Goal: Task Accomplishment & Management: Use online tool/utility

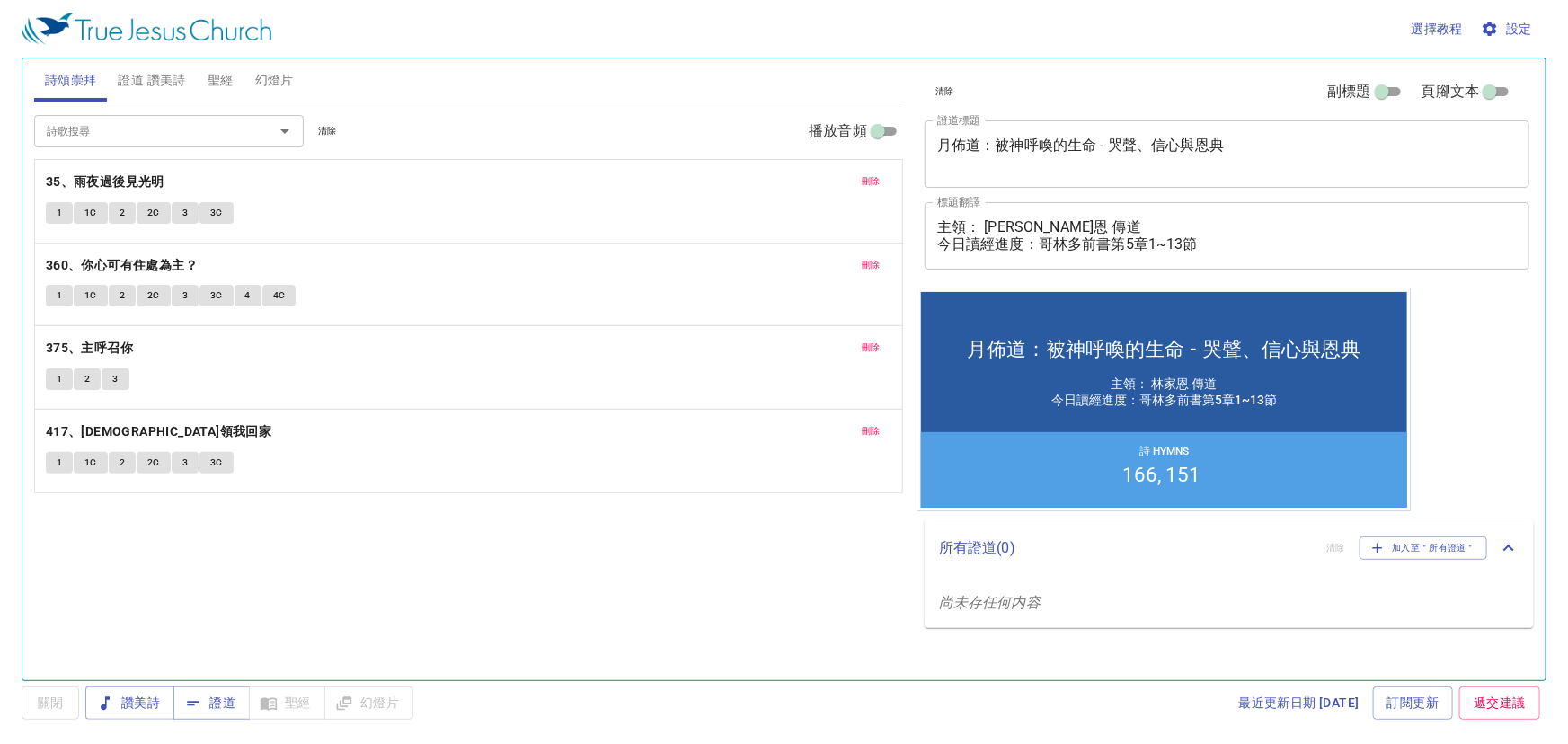
click at [864, 175] on span "刪除" at bounding box center [871, 181] width 19 height 16
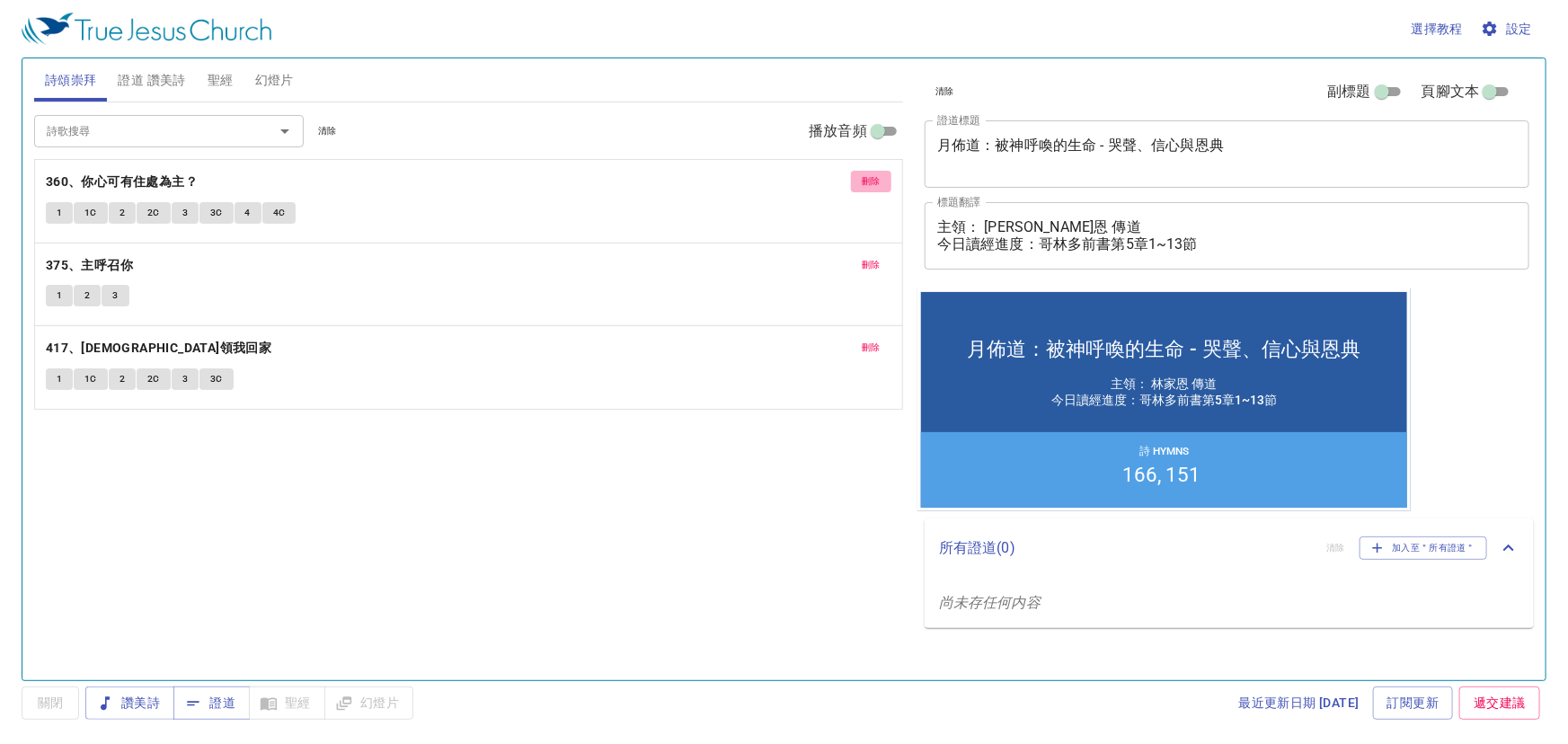
click at [865, 174] on span "刪除" at bounding box center [871, 181] width 19 height 16
click at [865, 257] on span "刪除" at bounding box center [871, 264] width 19 height 16
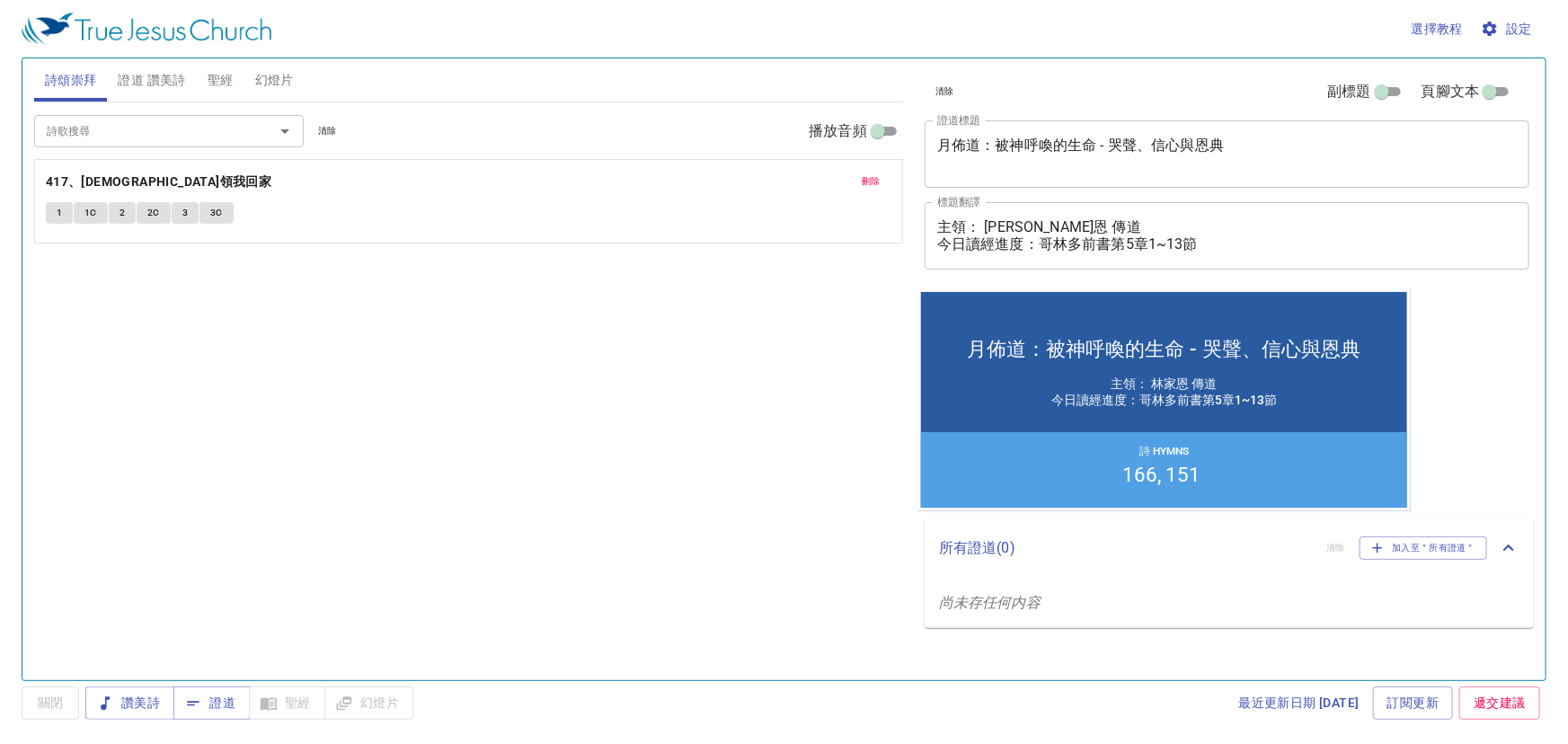
click at [865, 174] on span "刪除" at bounding box center [871, 181] width 19 height 16
click at [461, 283] on div "詩歌搜尋 詩歌搜尋 清除 播放音頻 詩頌崇拜還未選讚美詩" at bounding box center [468, 384] width 869 height 562
click at [1225, 138] on textarea "月佈道：被神呼喚的生命 - 哭聲、信心與恩典" at bounding box center [1227, 153] width 579 height 34
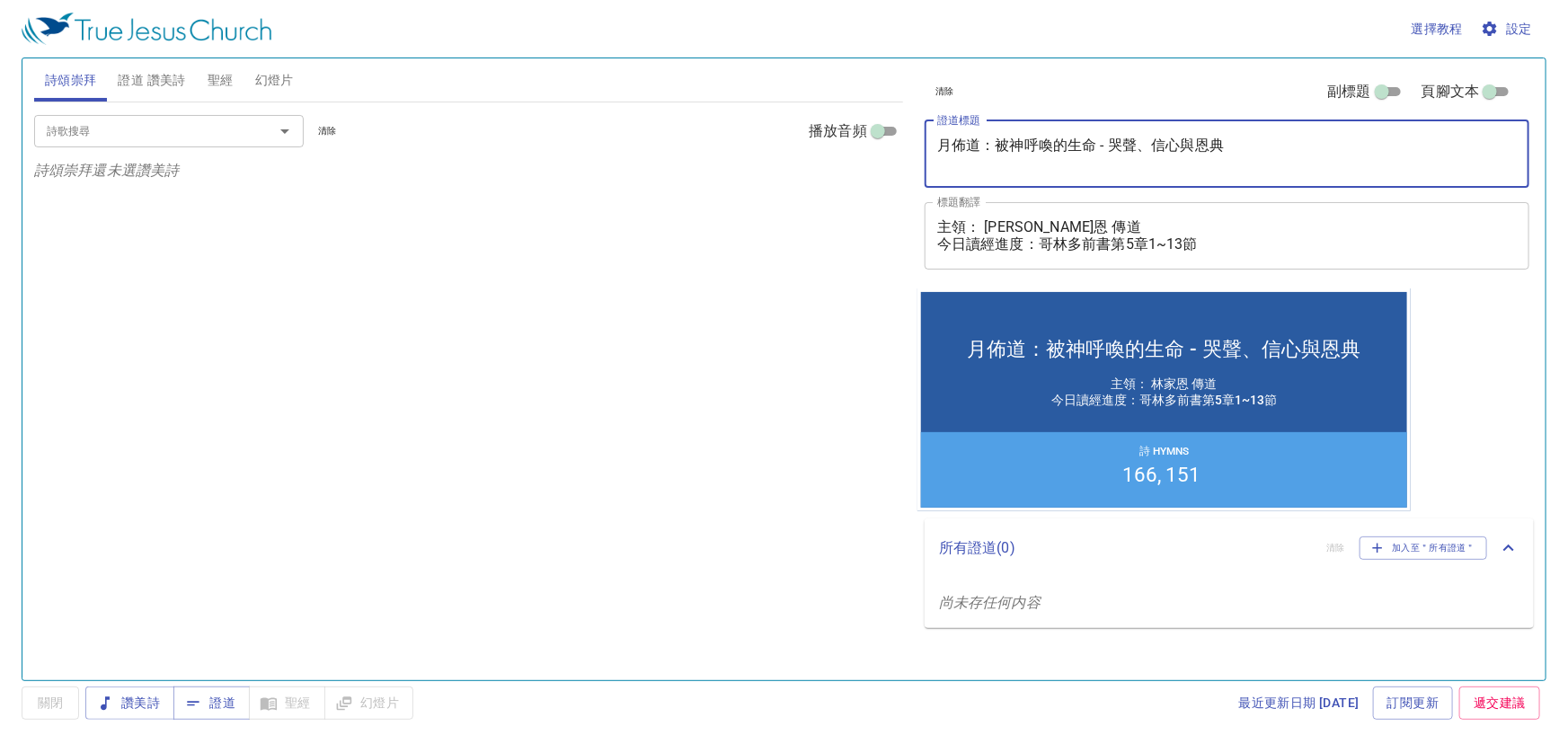
paste textarea "西的杖與神的杖 – 從平凡到神聖的呼召與使命 The Staff of Moses and the Staff of God – From the Ordin…"
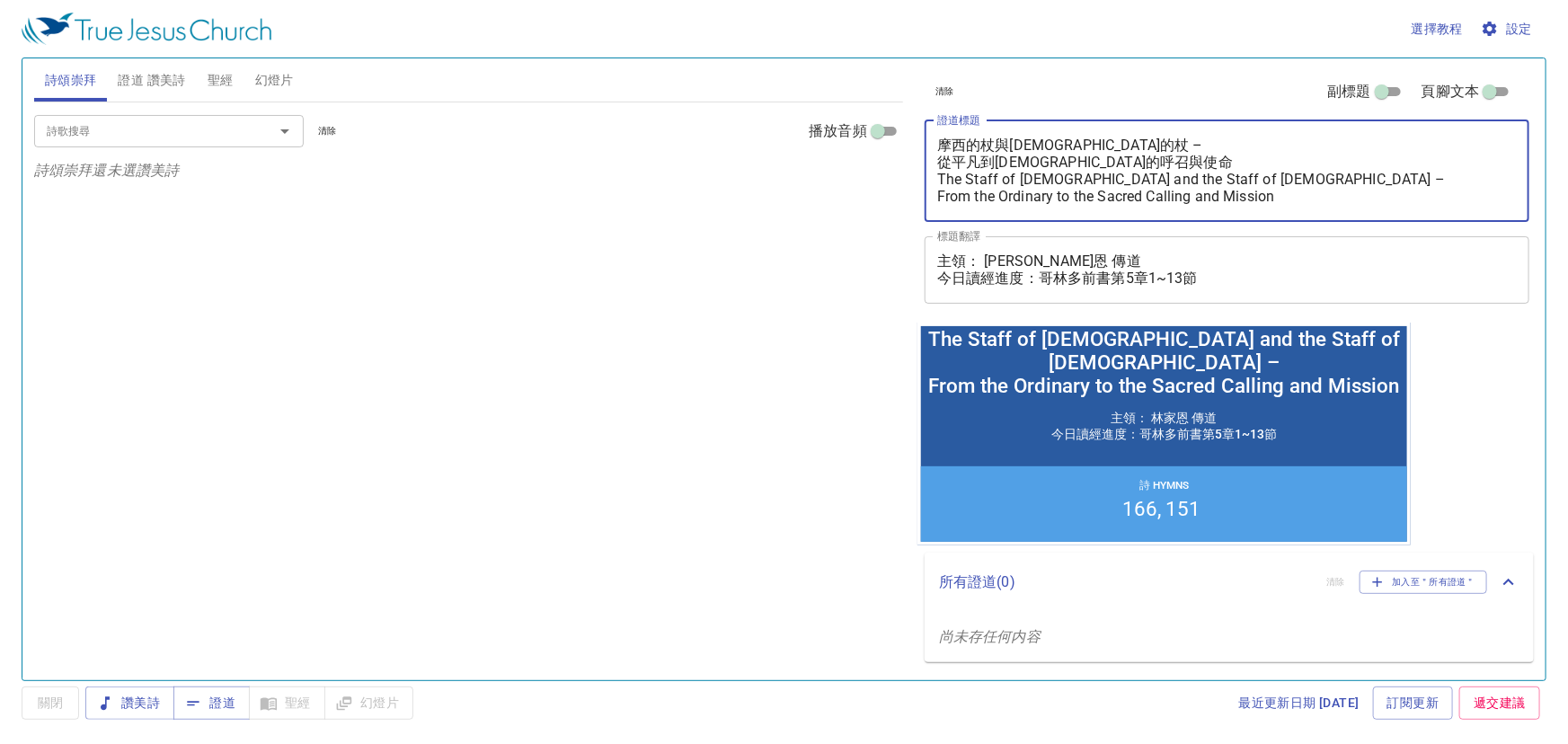
click at [942, 162] on textarea "摩西的杖與神的杖 – 從平凡到神聖的呼召與使命 The Staff of Moses and the Staff of God – From the Ordi…" at bounding box center [1227, 170] width 579 height 69
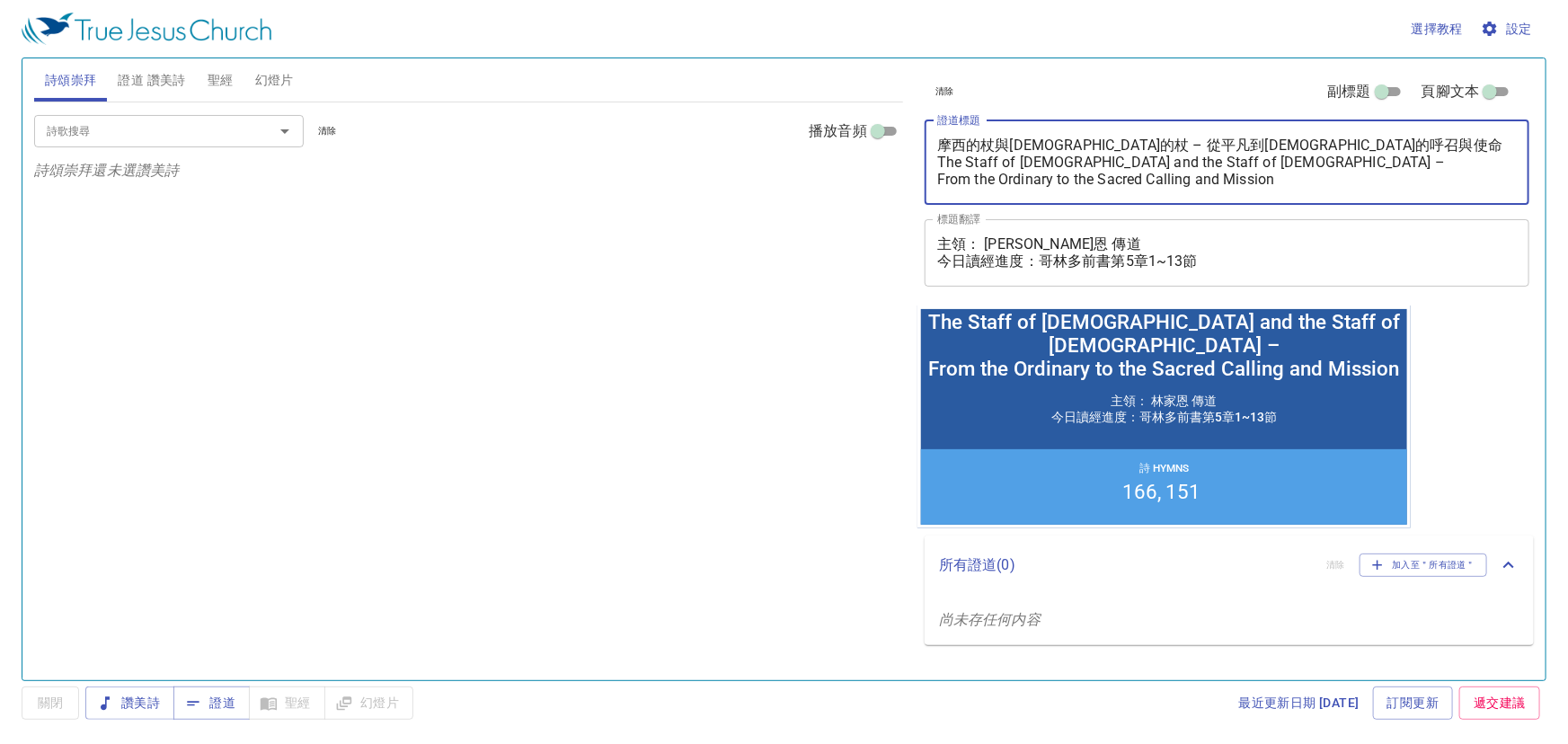
click at [941, 182] on textarea "摩西的杖與神的杖 – 從平凡到神聖的呼召與使命 The Staff of Moses and the Staff of God – From the Ordi…" at bounding box center [1227, 162] width 579 height 51
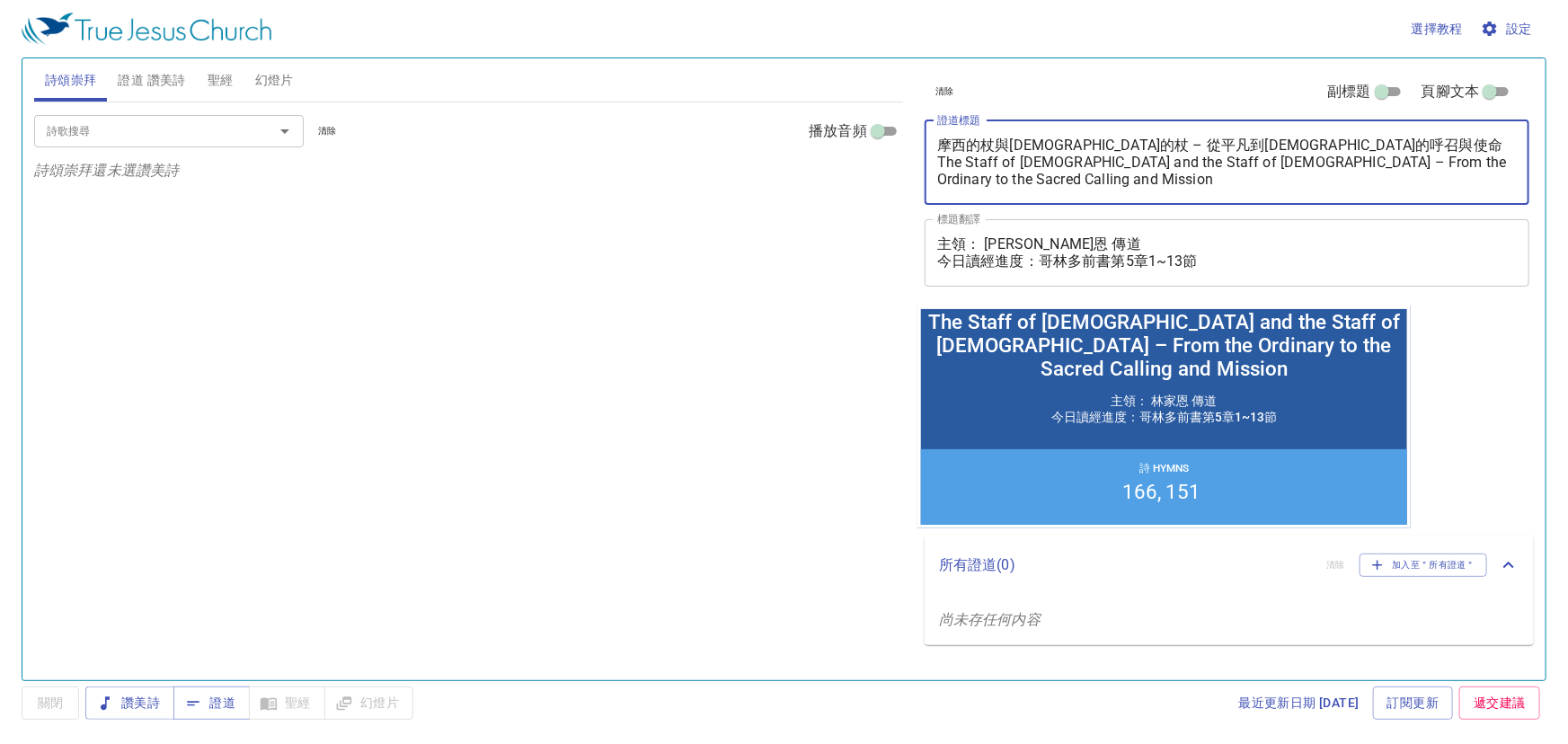
type textarea "摩西的杖與神的杖 – 從平凡到神聖的呼召與使命 The Staff of Moses and the Staff of God – From the Ordi…"
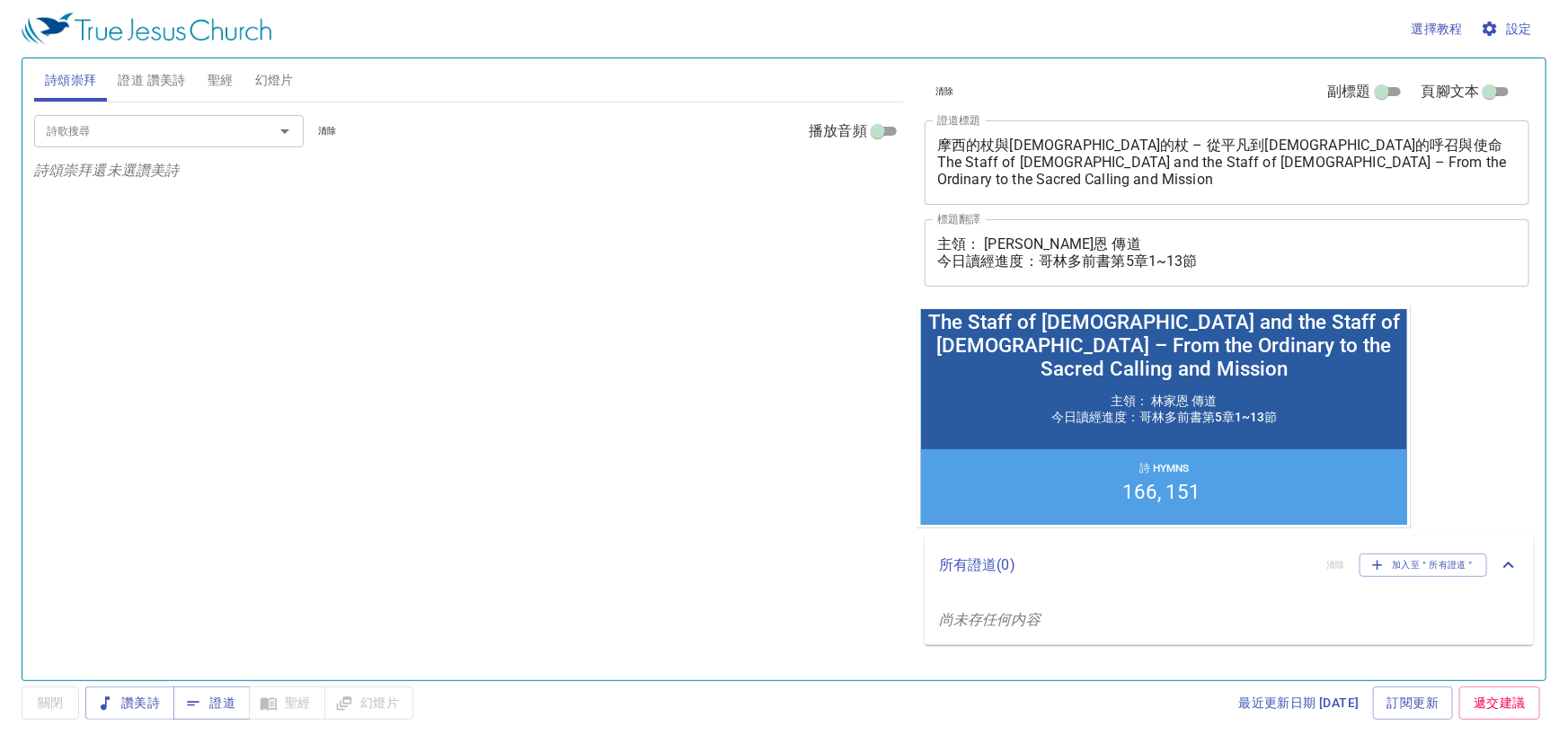
click at [1015, 242] on textarea "主領： 林家恩 傳道 今日讀經進度：哥林多前書第5章1~13節" at bounding box center [1227, 252] width 579 height 34
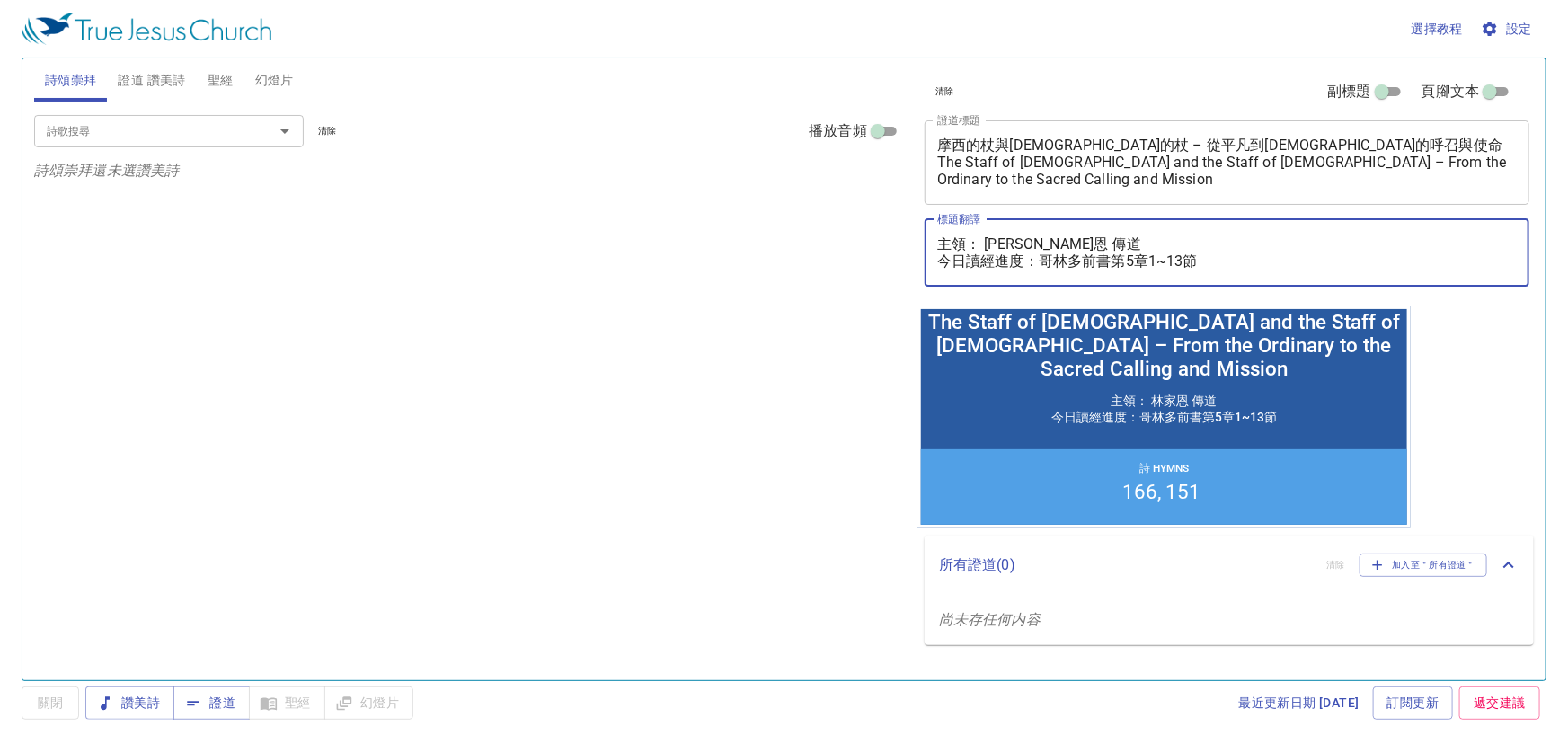
drag, startPoint x: 1229, startPoint y: 252, endPoint x: 803, endPoint y: 255, distance: 426.0
click at [803, 255] on div "詩頌崇拜 證道 讚美詩 聖經 幻燈片 詩歌搜尋 詩歌搜尋 清除 播放音頻 詩頌崇拜還未選讚美詩 詩歌搜尋 詩歌搜尋 清除 播放音頻 刪除 166、在主蔭庇之下…" at bounding box center [784, 361] width 1513 height 622
click at [1120, 238] on textarea "主領： 林家恩 傳道 今日讀經進度：哥林多前書第5章1~13節" at bounding box center [1227, 252] width 579 height 34
drag, startPoint x: 1141, startPoint y: 238, endPoint x: 825, endPoint y: 224, distance: 316.3
click at [825, 224] on div "詩頌崇拜 證道 讚美詩 聖經 幻燈片 詩歌搜尋 詩歌搜尋 清除 播放音頻 詩頌崇拜還未選讚美詩 詩歌搜尋 詩歌搜尋 清除 播放音頻 刪除 166、在主蔭庇之下…" at bounding box center [784, 361] width 1513 height 622
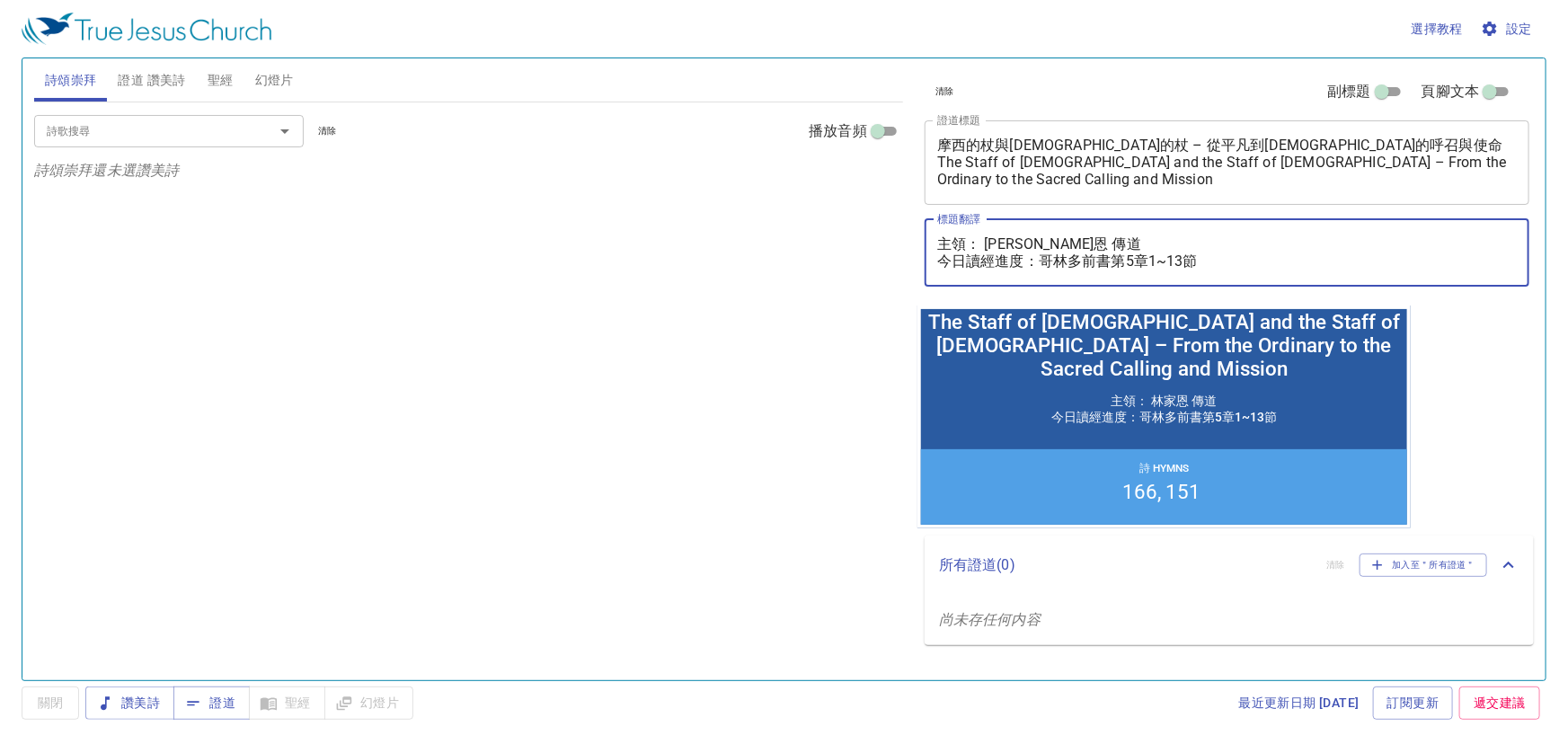
paste textarea "Deacon. Daniel Hsieh 謝文欽 執事 翻譯：Sis. Connie Teng 鄧蓉 姐妹"
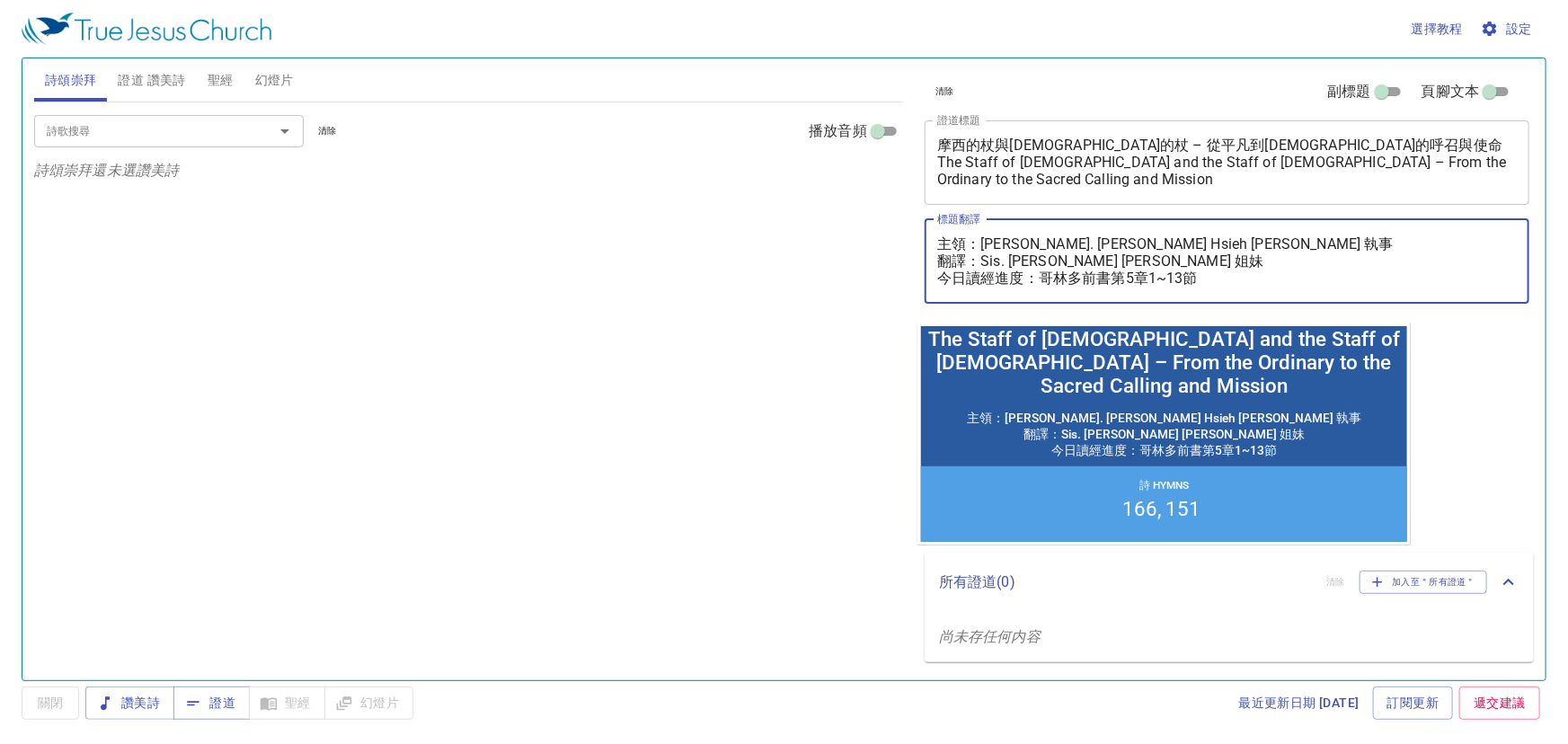
drag, startPoint x: 1212, startPoint y: 287, endPoint x: 923, endPoint y: 285, distance: 289.0
click at [923, 285] on div "清除 副標題 頁腳文本 證道標題 摩西的杖與神的杖 – 從平凡到神聖的呼召與使命 The Staff of Moses and the Staff of Go…" at bounding box center [1225, 190] width 616 height 264
paste textarea "9章1~12節 唱詩 Hymn：119 / 120"
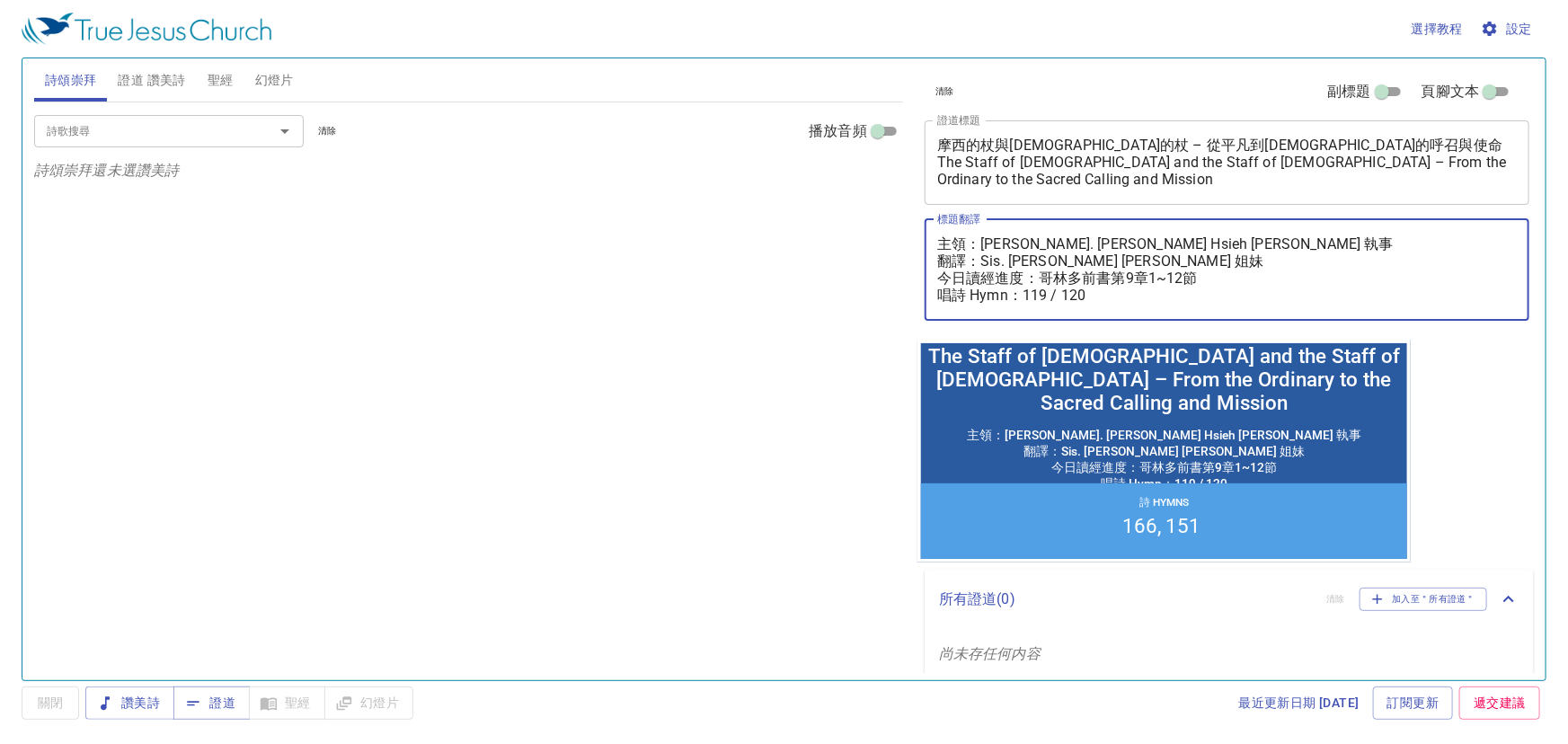
drag, startPoint x: 1143, startPoint y: 293, endPoint x: 939, endPoint y: 298, distance: 204.1
click at [939, 298] on textarea "主領：Deacon. Daniel Hsieh 謝文欽 執事 翻譯：Sis. Connie Teng 鄧蓉 姐妹 今日讀經進度：哥林多前書第9章1~12節 唱…" at bounding box center [1227, 269] width 579 height 69
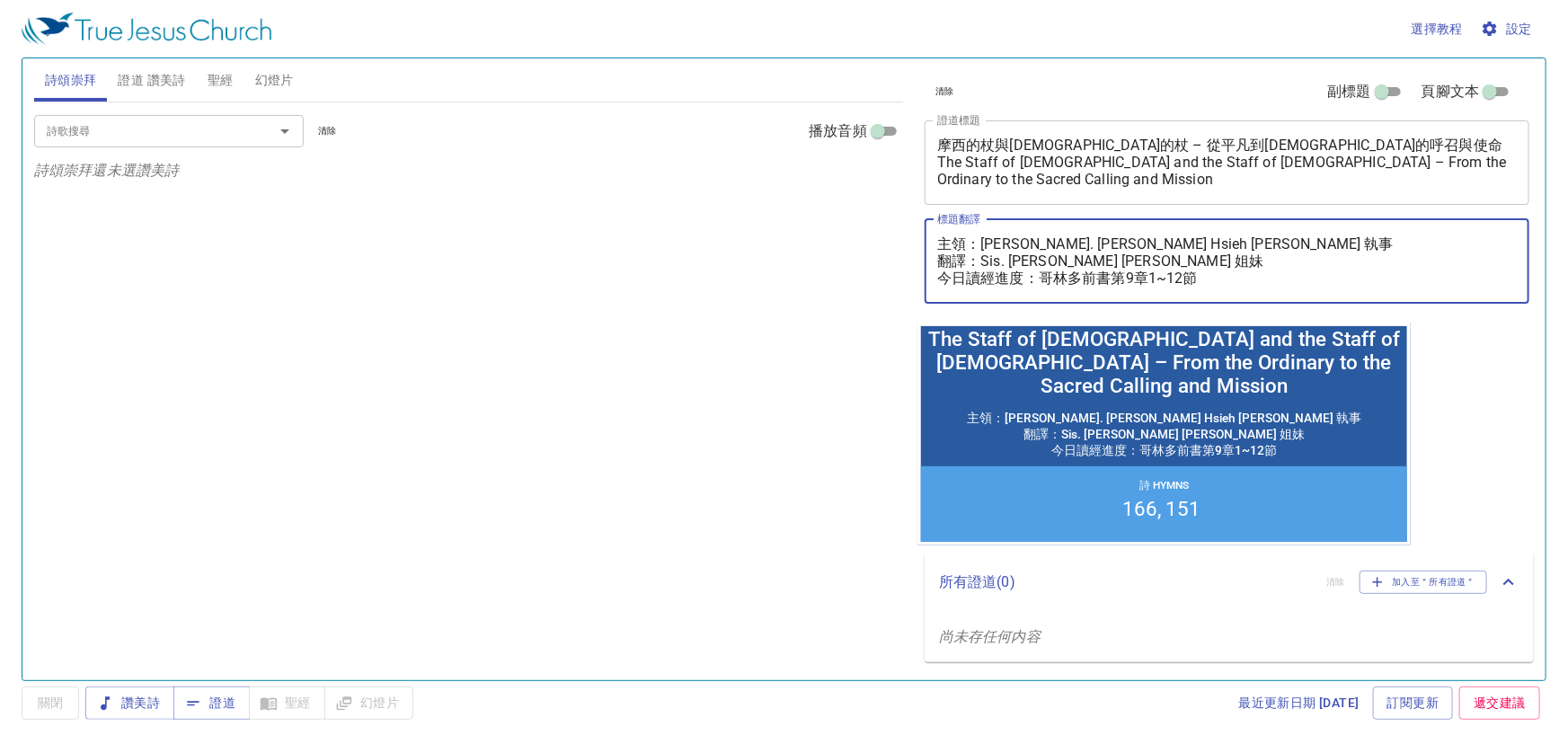
type textarea "主領：[PERSON_NAME]. [PERSON_NAME] 執事 翻譯：Sis. [PERSON_NAME] [PERSON_NAME] 姐妹 今日讀經進…"
click at [150, 86] on span "證道 讚美詩" at bounding box center [151, 81] width 68 height 23
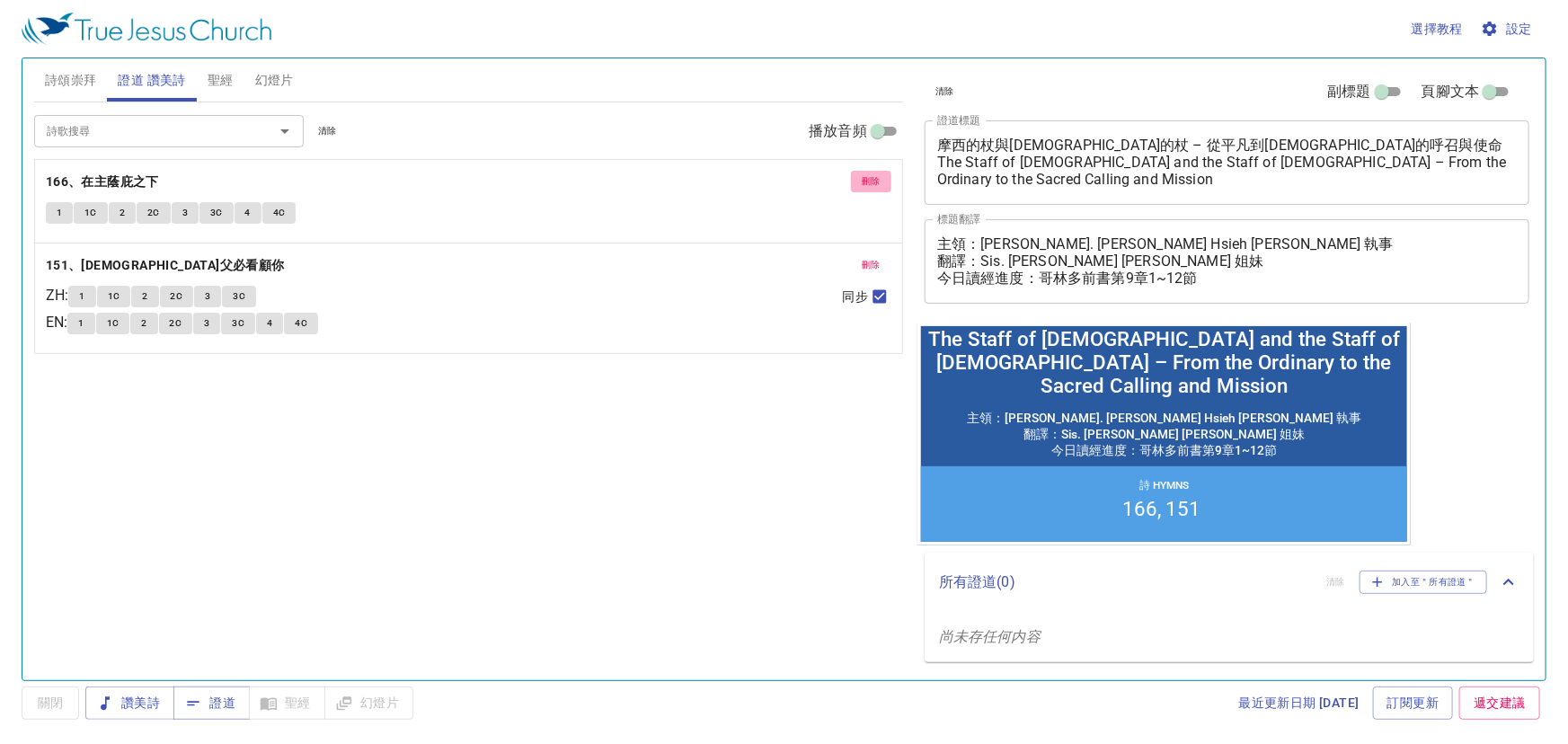
click at [879, 190] on button "刪除" at bounding box center [871, 181] width 40 height 22
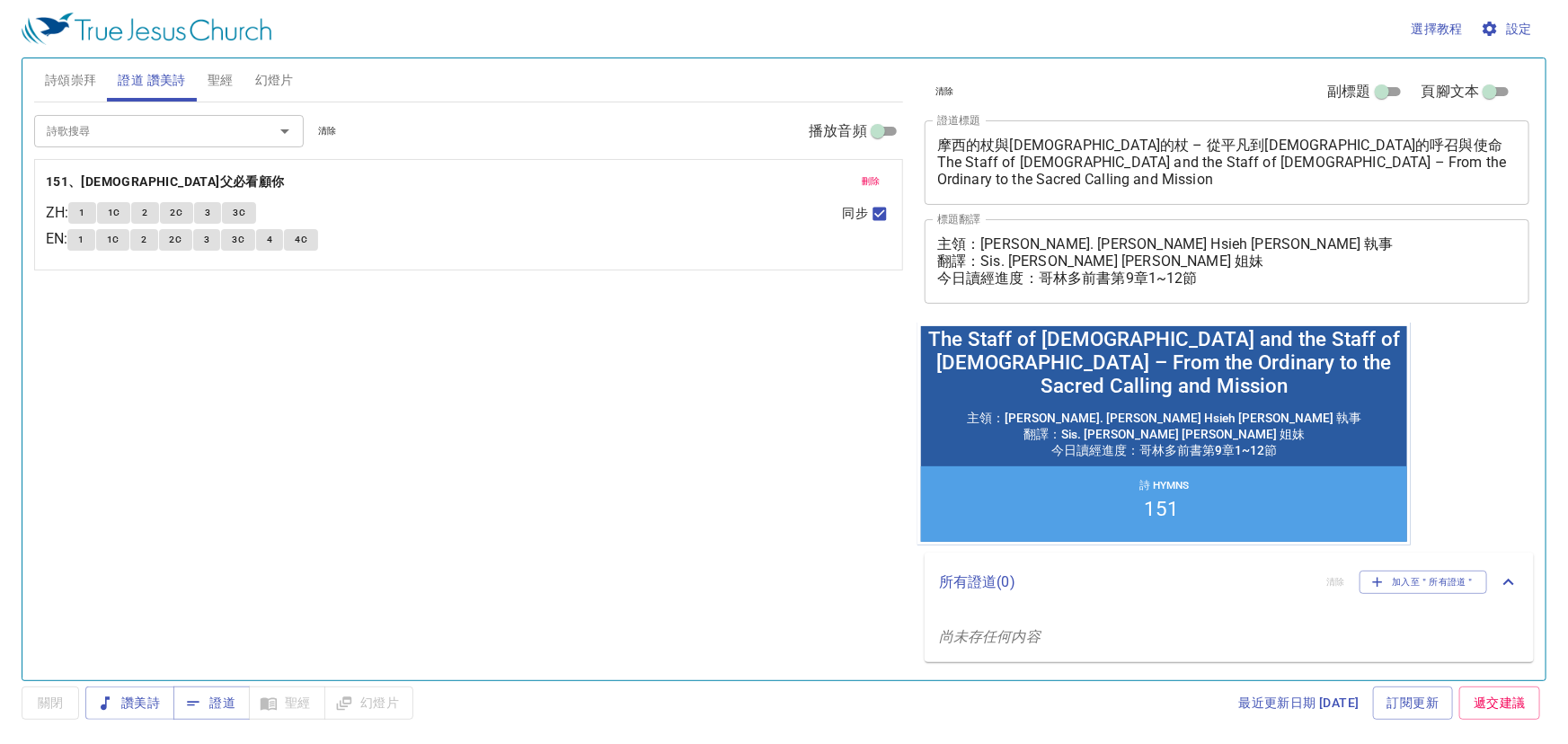
click at [879, 190] on button "刪除" at bounding box center [871, 181] width 40 height 22
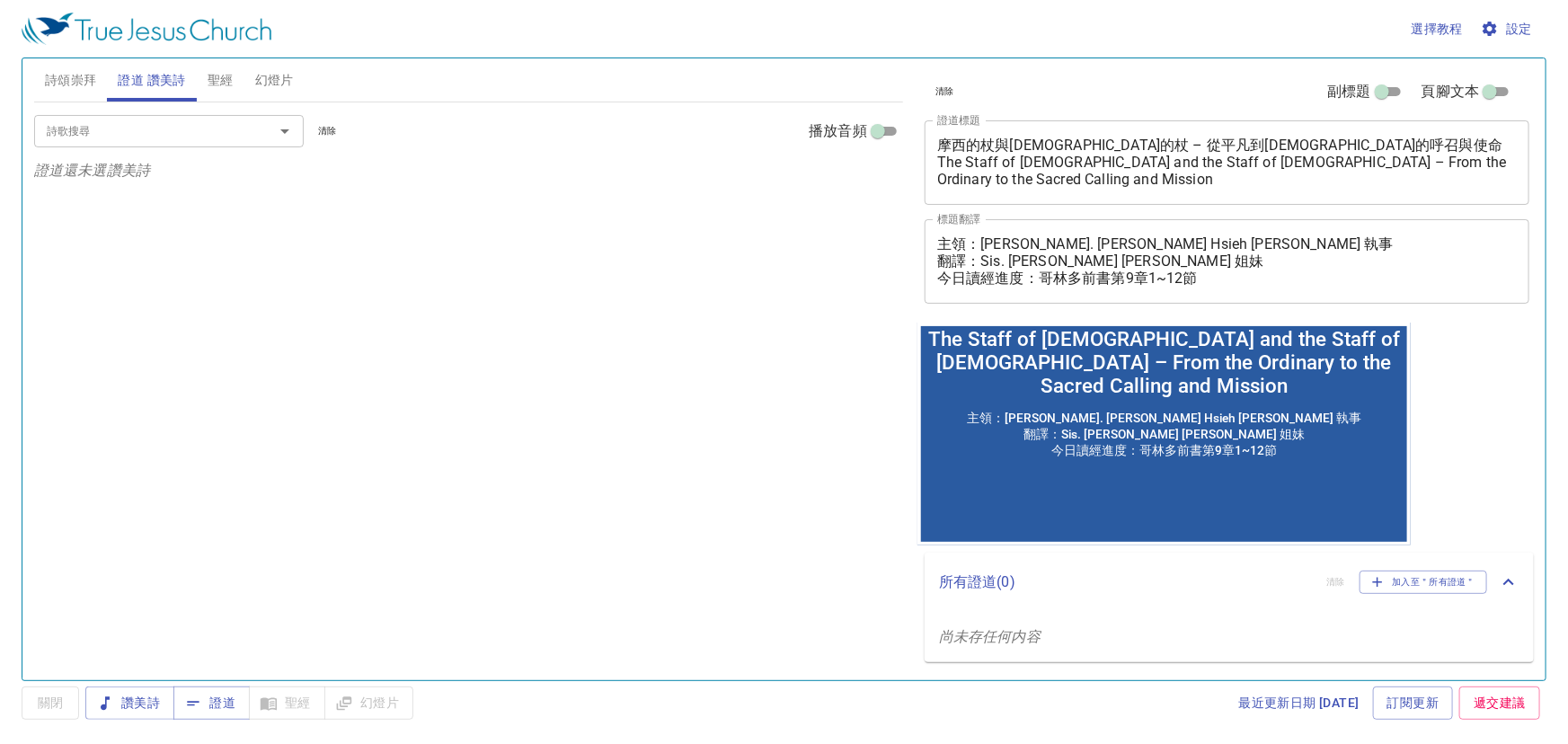
click at [156, 126] on input "詩歌搜尋" at bounding box center [142, 131] width 206 height 21
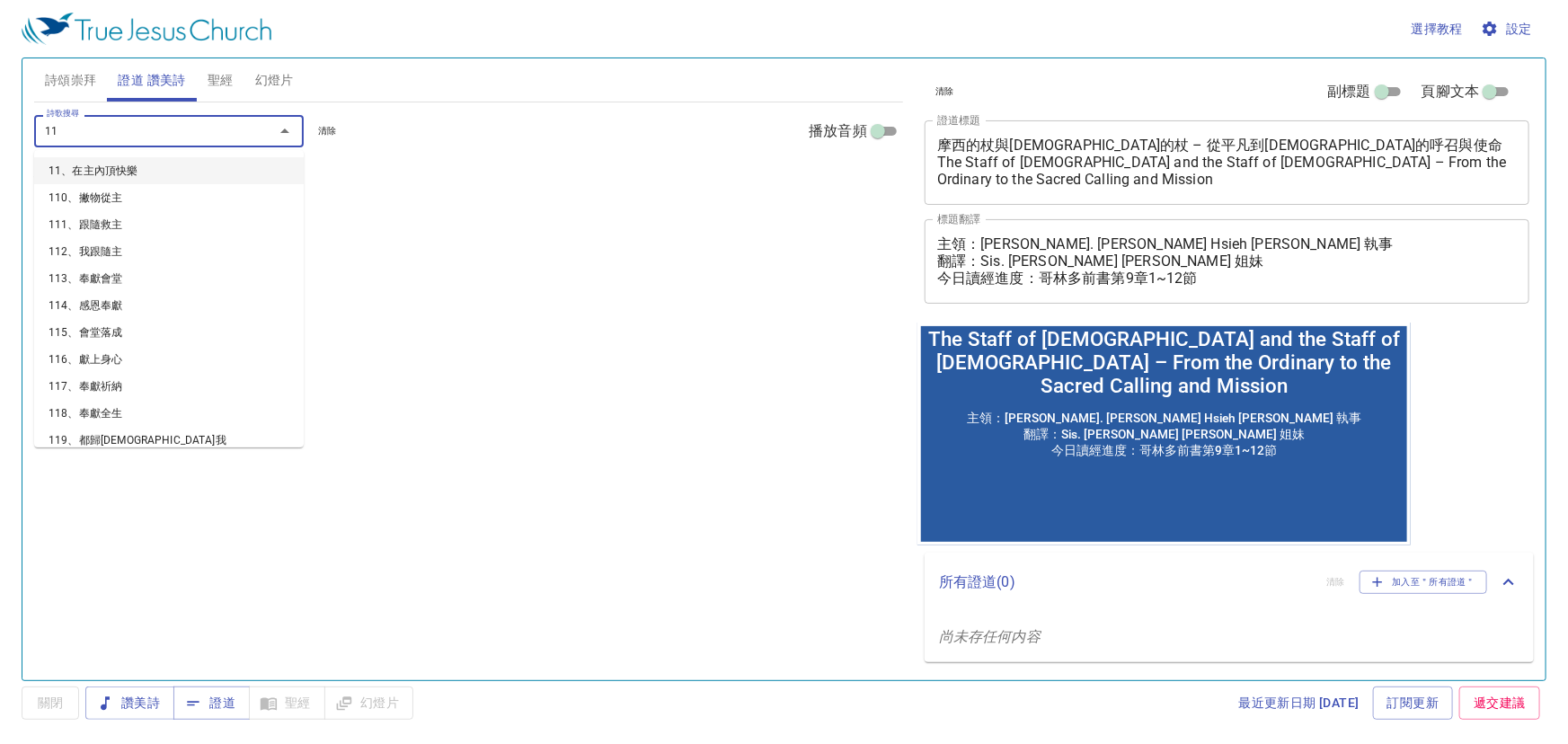
type input "119"
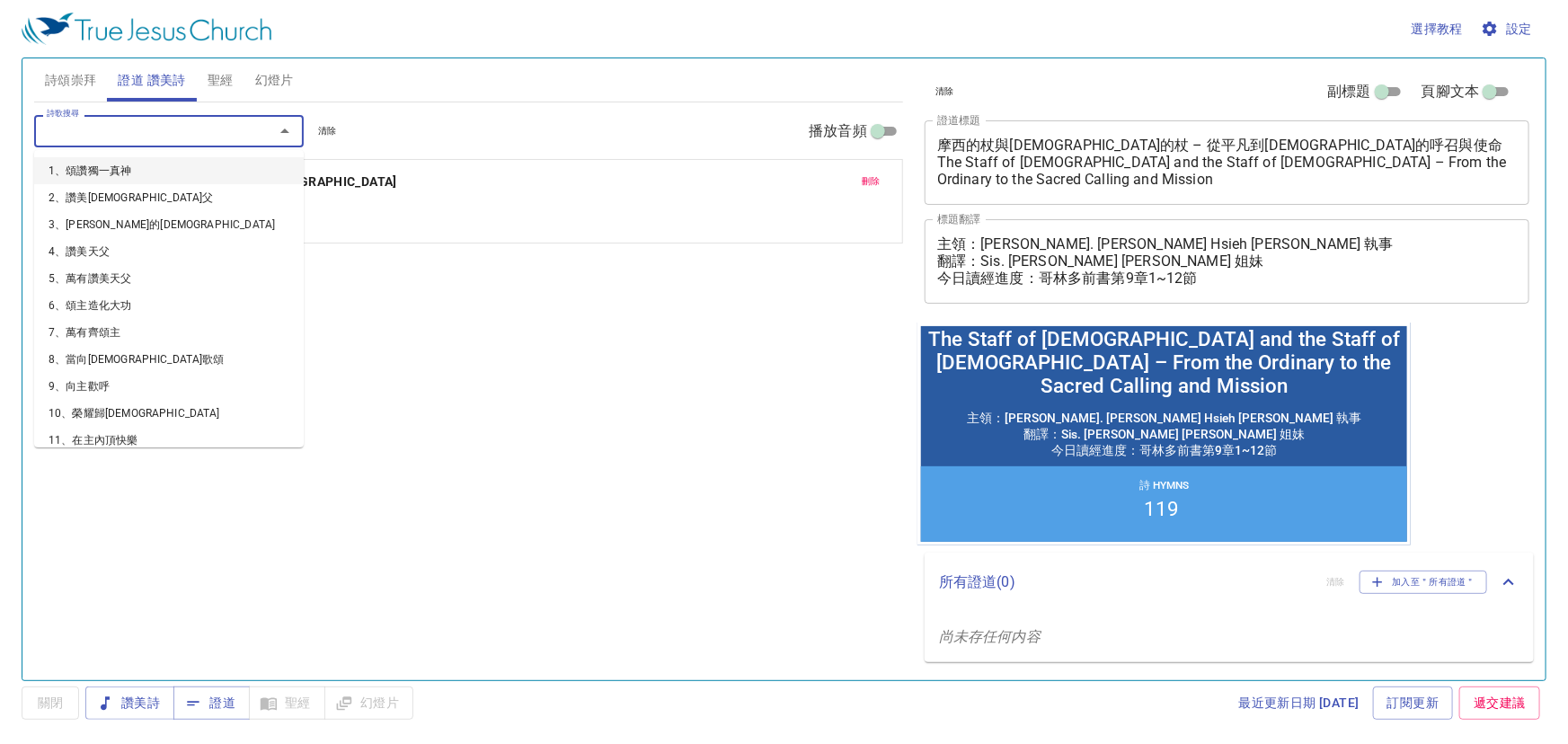
click at [156, 127] on input "詩歌搜尋" at bounding box center [142, 131] width 206 height 21
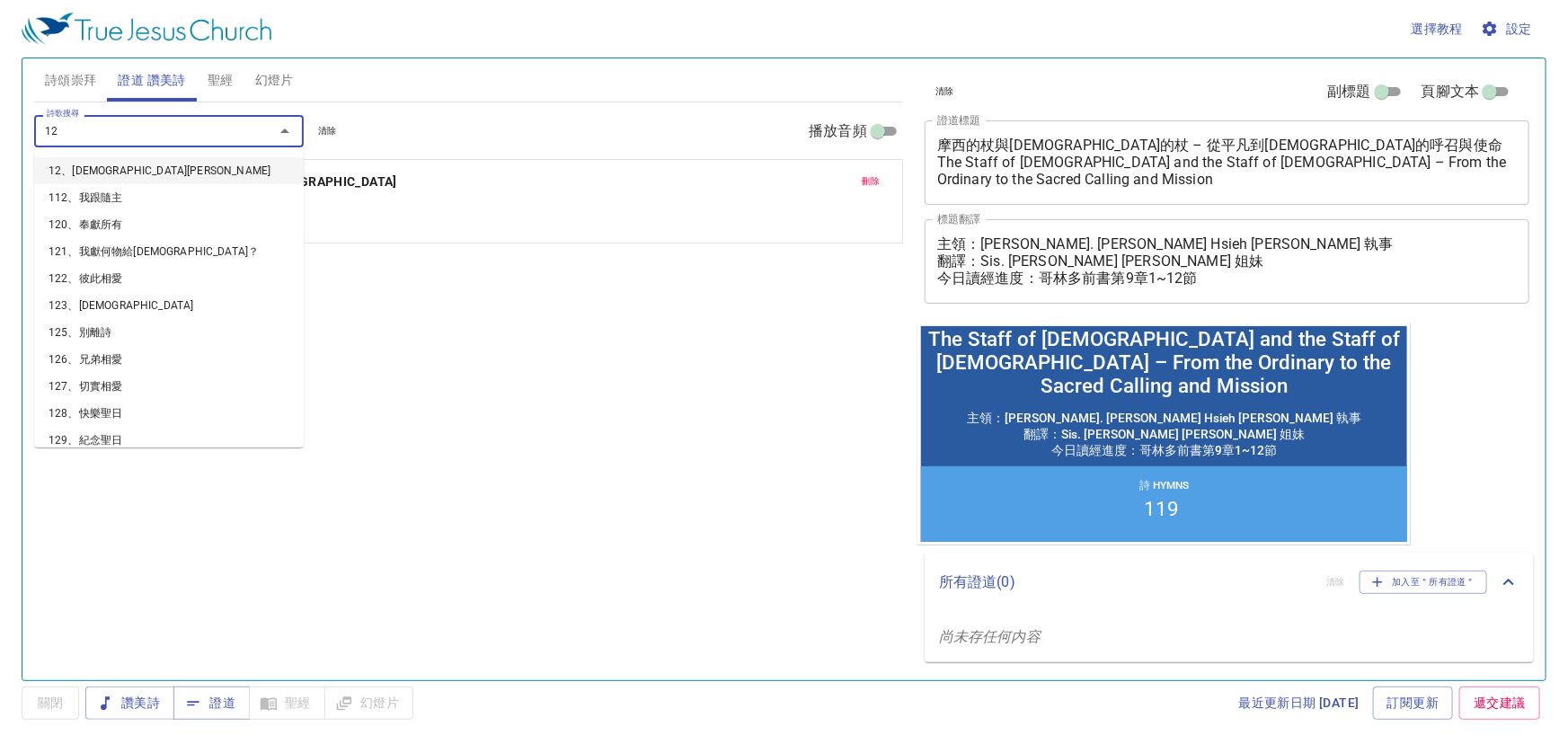
type input "120"
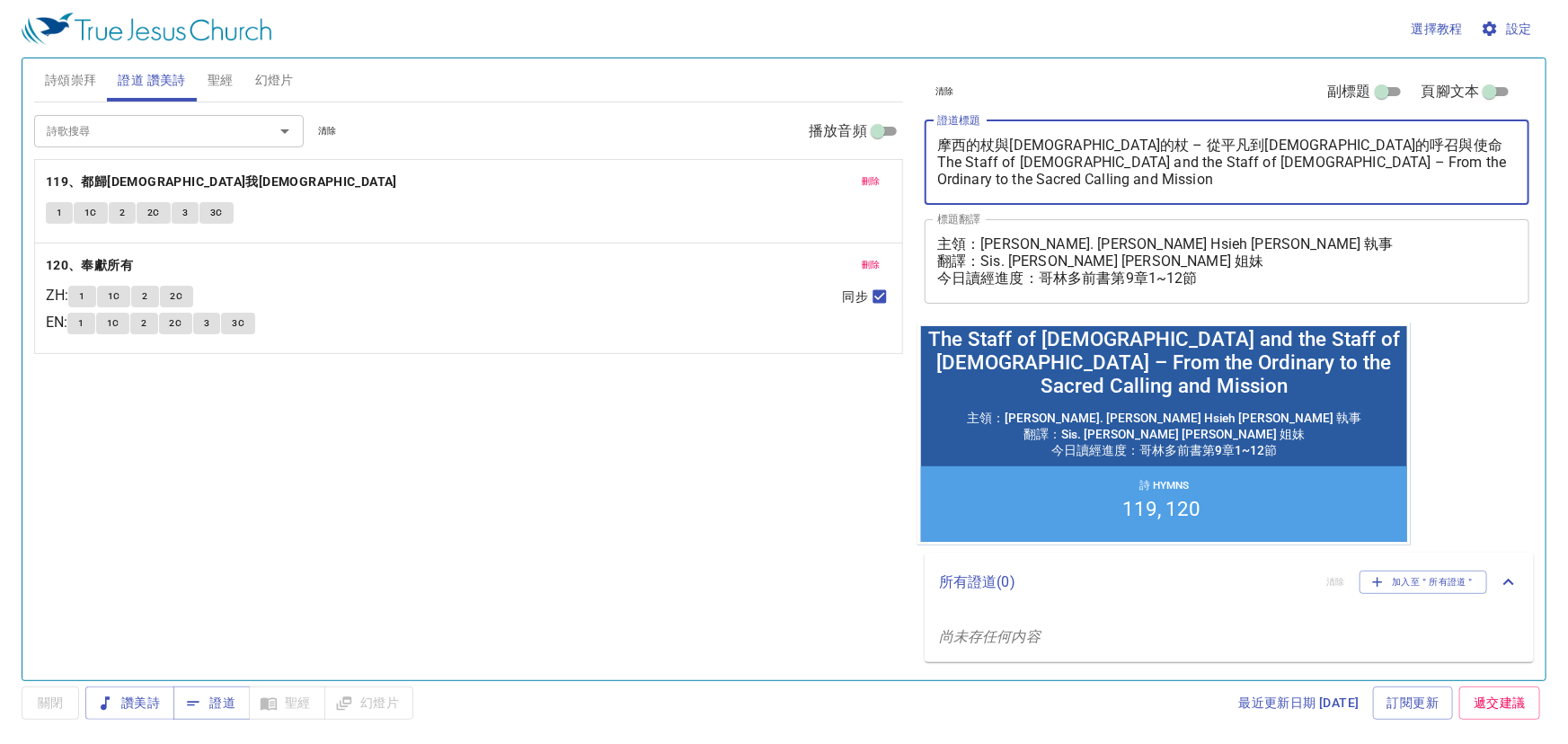
click at [1164, 167] on textarea "摩西的杖與神的杖 – 從平凡到神聖的呼召與使命 The Staff of Moses and the Staff of God – From the Ordi…" at bounding box center [1227, 162] width 579 height 51
click at [224, 698] on span "證道" at bounding box center [212, 703] width 48 height 23
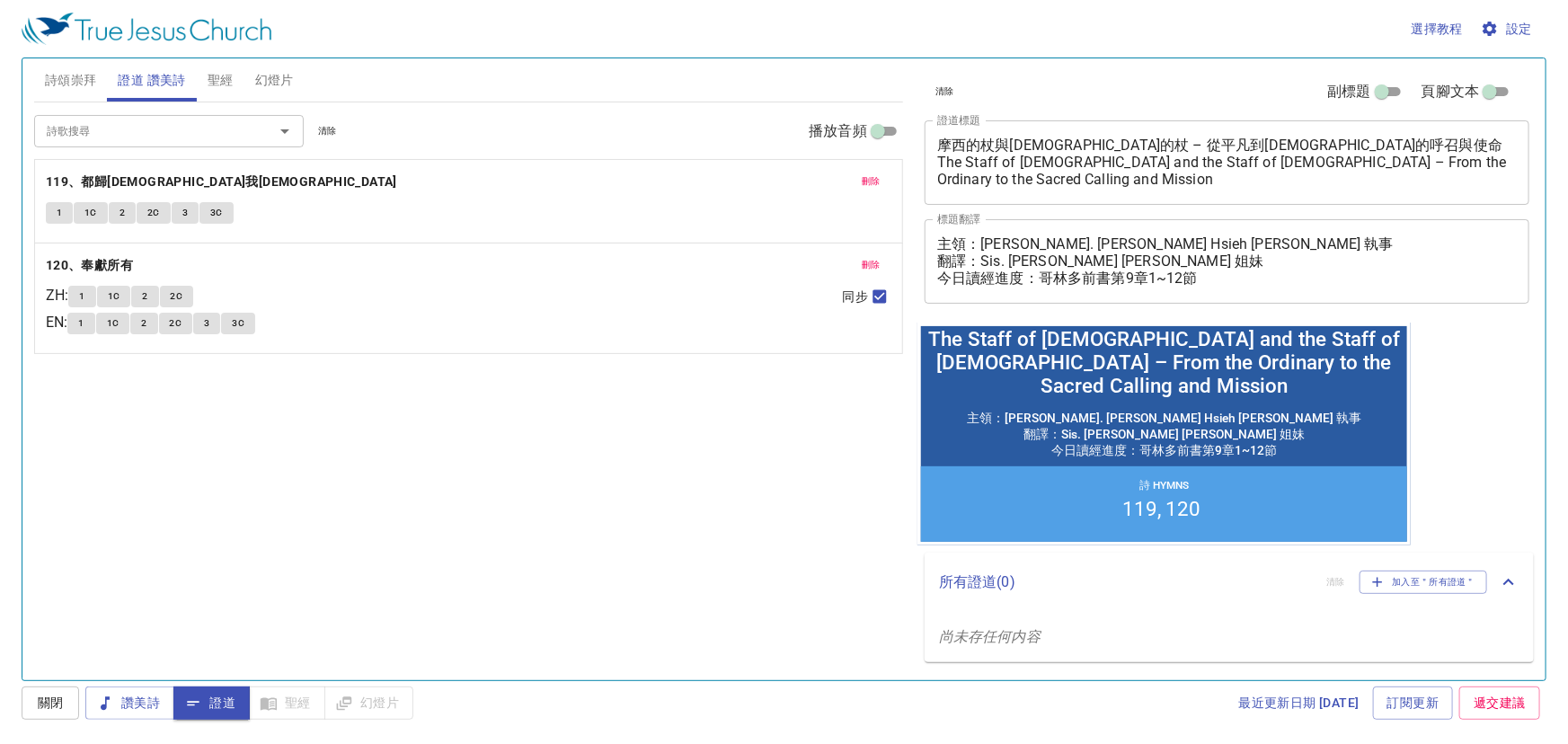
click at [1062, 158] on textarea "摩西的杖與神的杖 – 從平凡到神聖的呼召與使命 The Staff of Moses and the Staff of God – From the Ordi…" at bounding box center [1227, 162] width 579 height 51
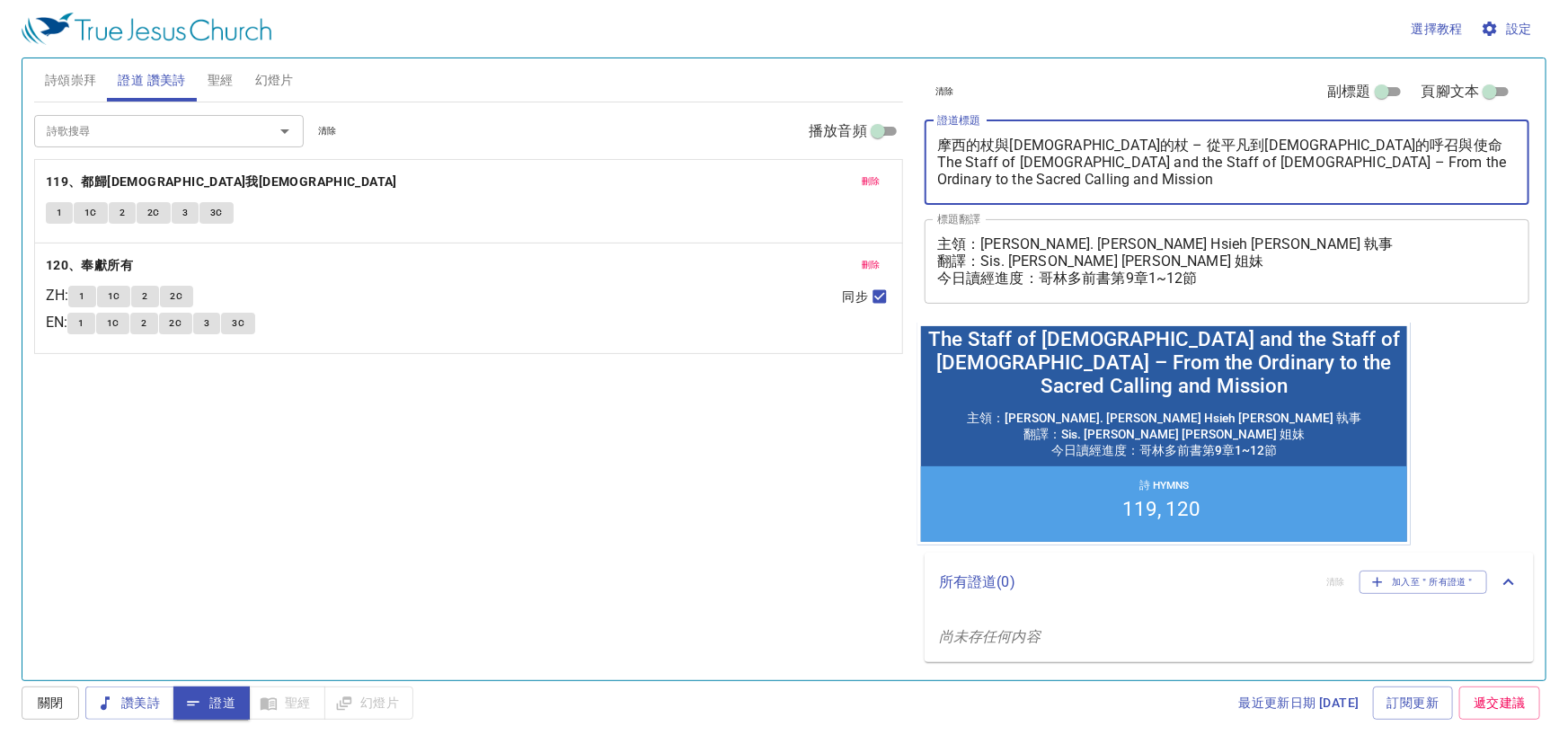
click at [501, 244] on div "刪除 120、奉獻所有 ZH : 1 1C 2 2C EN : 1 1C 2 2C 3 3C 同步" at bounding box center [468, 298] width 867 height 110
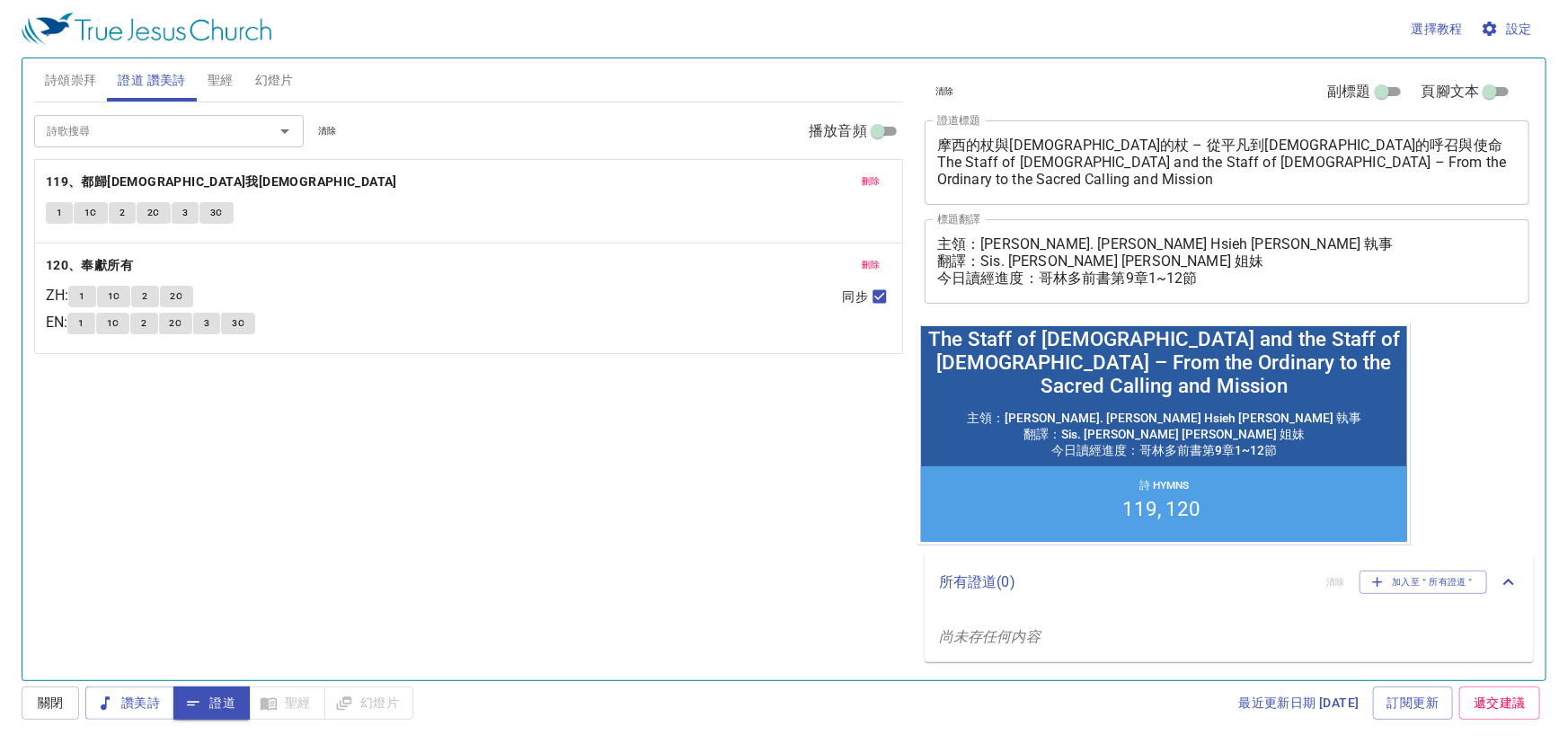
click at [869, 430] on div "詩歌搜尋 詩歌搜尋 清除 播放音頻 刪除 119、都歸耶穌我救主 1 1C 2 2C 3 3C 刪除 120、奉獻所有 ZH : 1 1C 2 2C EN :…" at bounding box center [468, 384] width 869 height 562
click at [87, 91] on button "詩頌崇拜" at bounding box center [71, 80] width 73 height 43
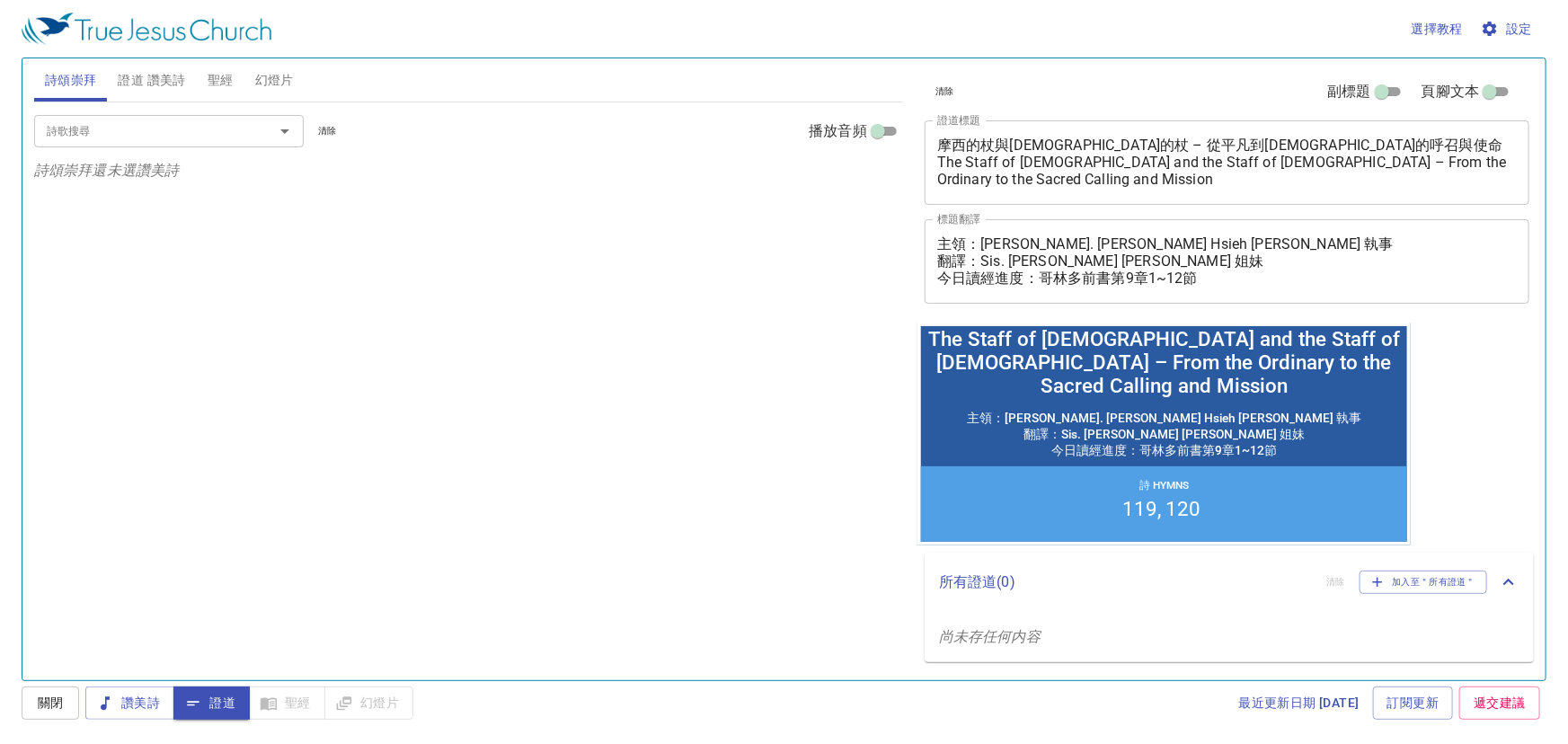
click at [140, 131] on input "詩歌搜尋" at bounding box center [142, 131] width 206 height 21
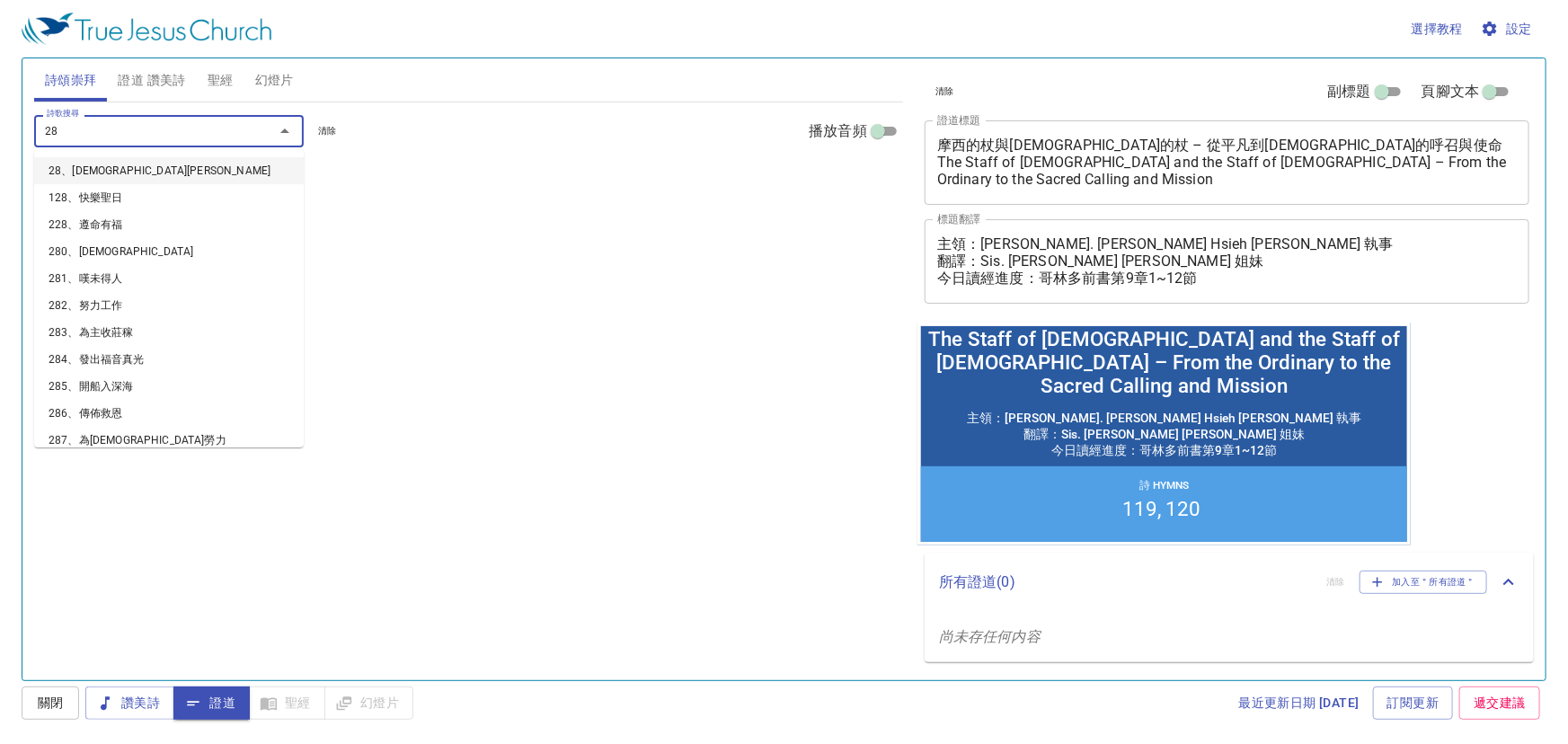
type input "285"
type input "287"
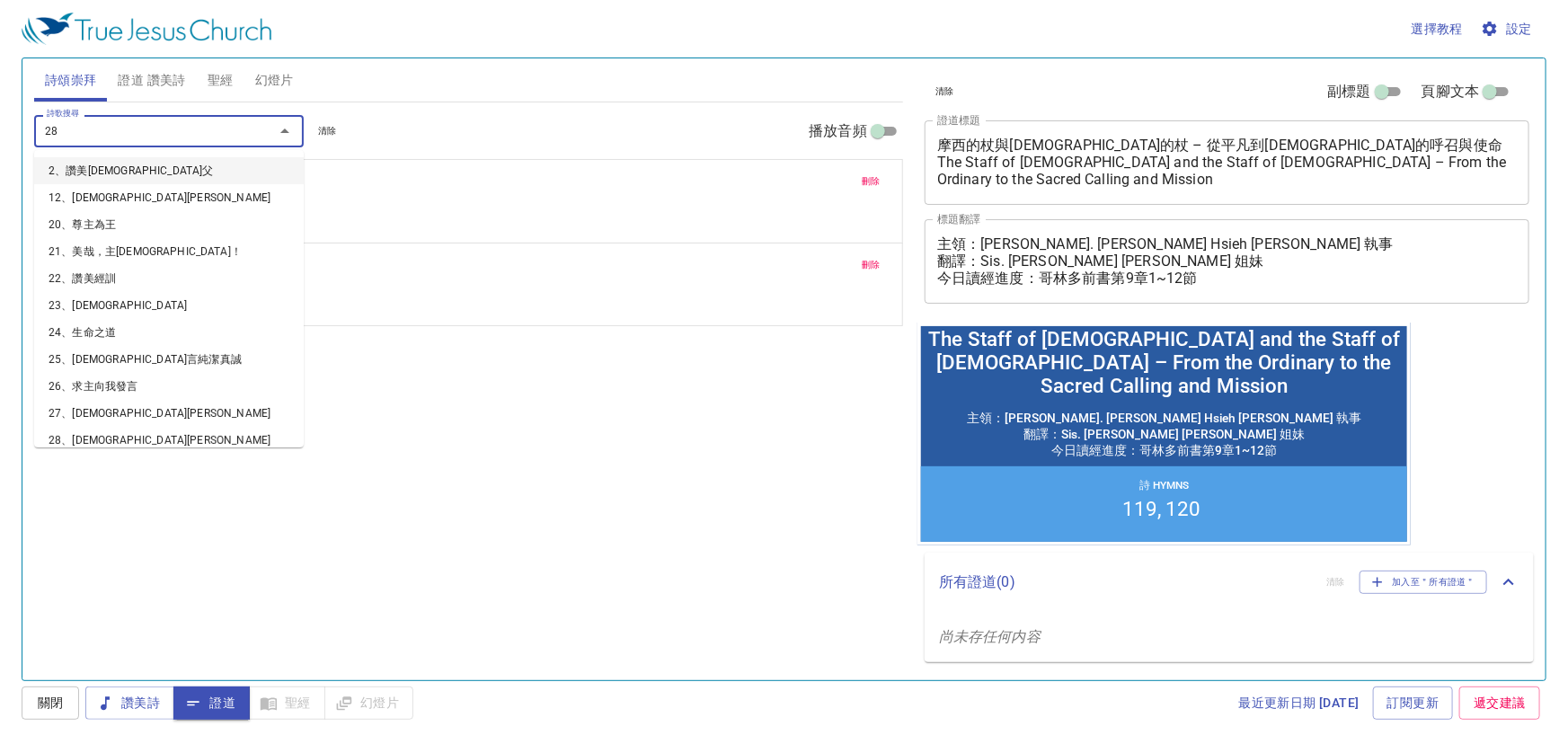
type input "288"
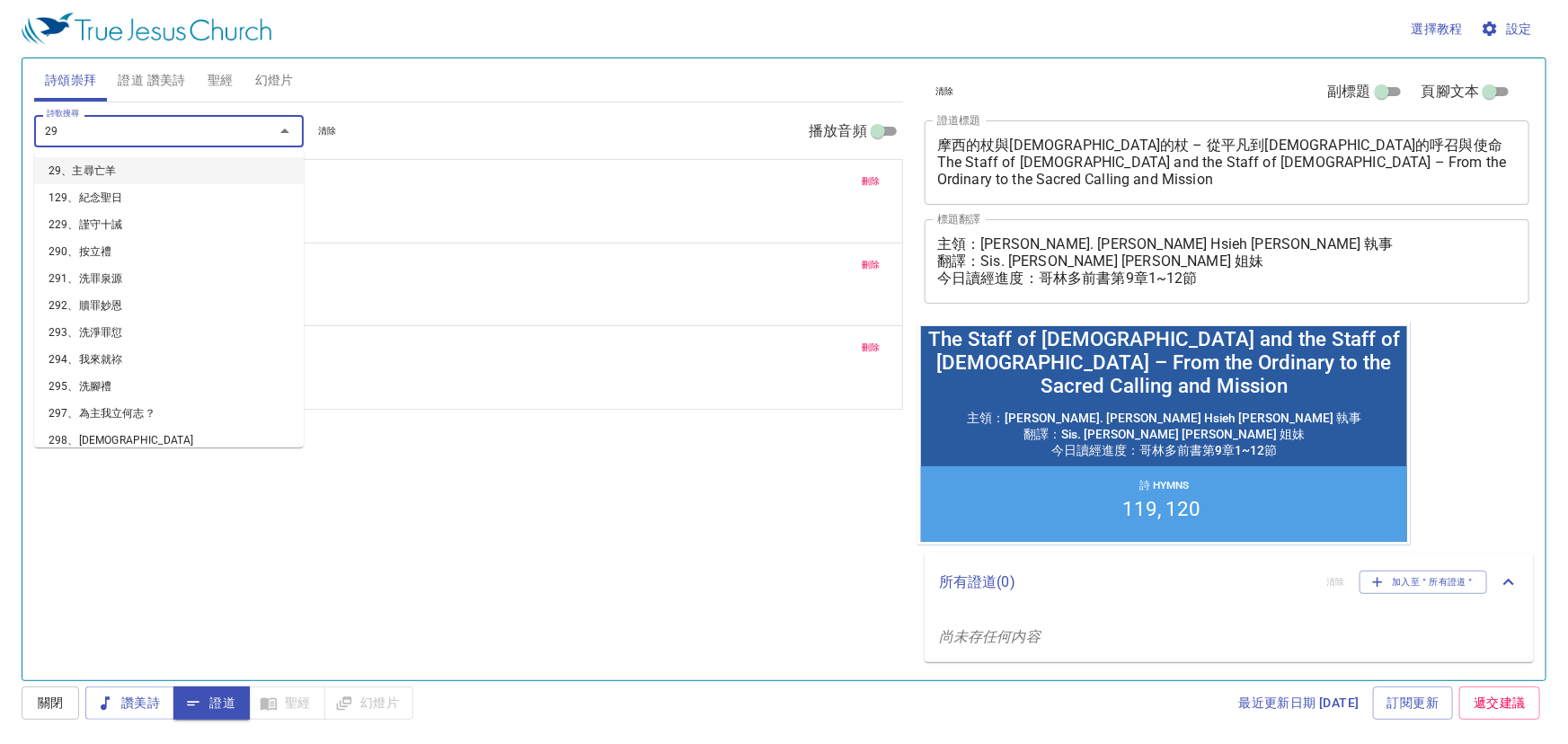
type input "291"
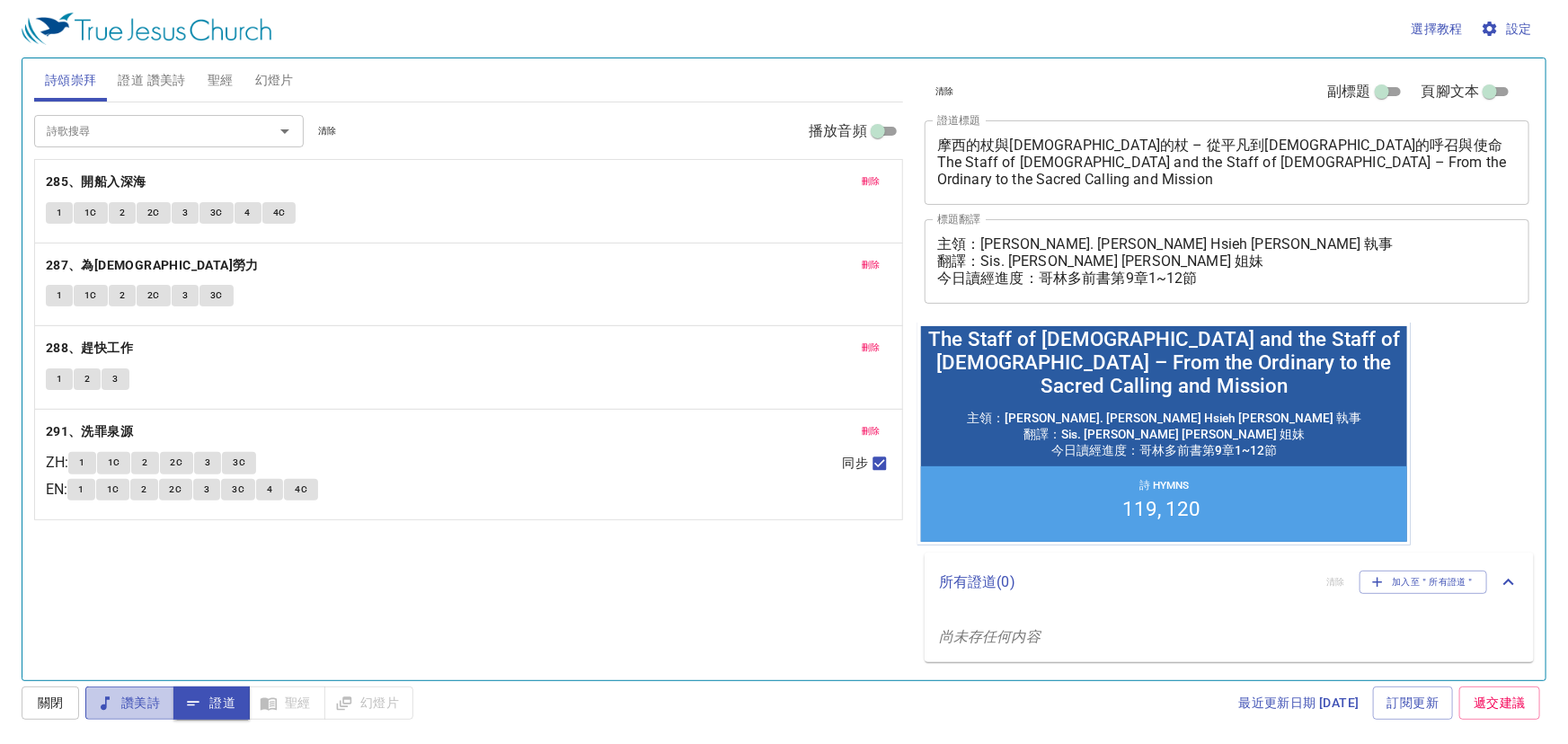
click at [163, 693] on button "讚美詩" at bounding box center [130, 703] width 89 height 33
click at [213, 693] on span "證道" at bounding box center [212, 703] width 48 height 23
click at [590, 108] on div "詩歌搜尋 詩歌搜尋 清除 播放音頻" at bounding box center [468, 131] width 869 height 57
click at [839, 562] on div "詩歌搜尋 詩歌搜尋 清除 播放音頻 刪除 285、開船入深海 1 1C 2 2C 3 3C 4 4C 刪除 287、為耶穌勞力 1 1C 2 2C 3 3C …" at bounding box center [468, 384] width 869 height 562
click at [230, 81] on span "聖經" at bounding box center [221, 81] width 26 height 23
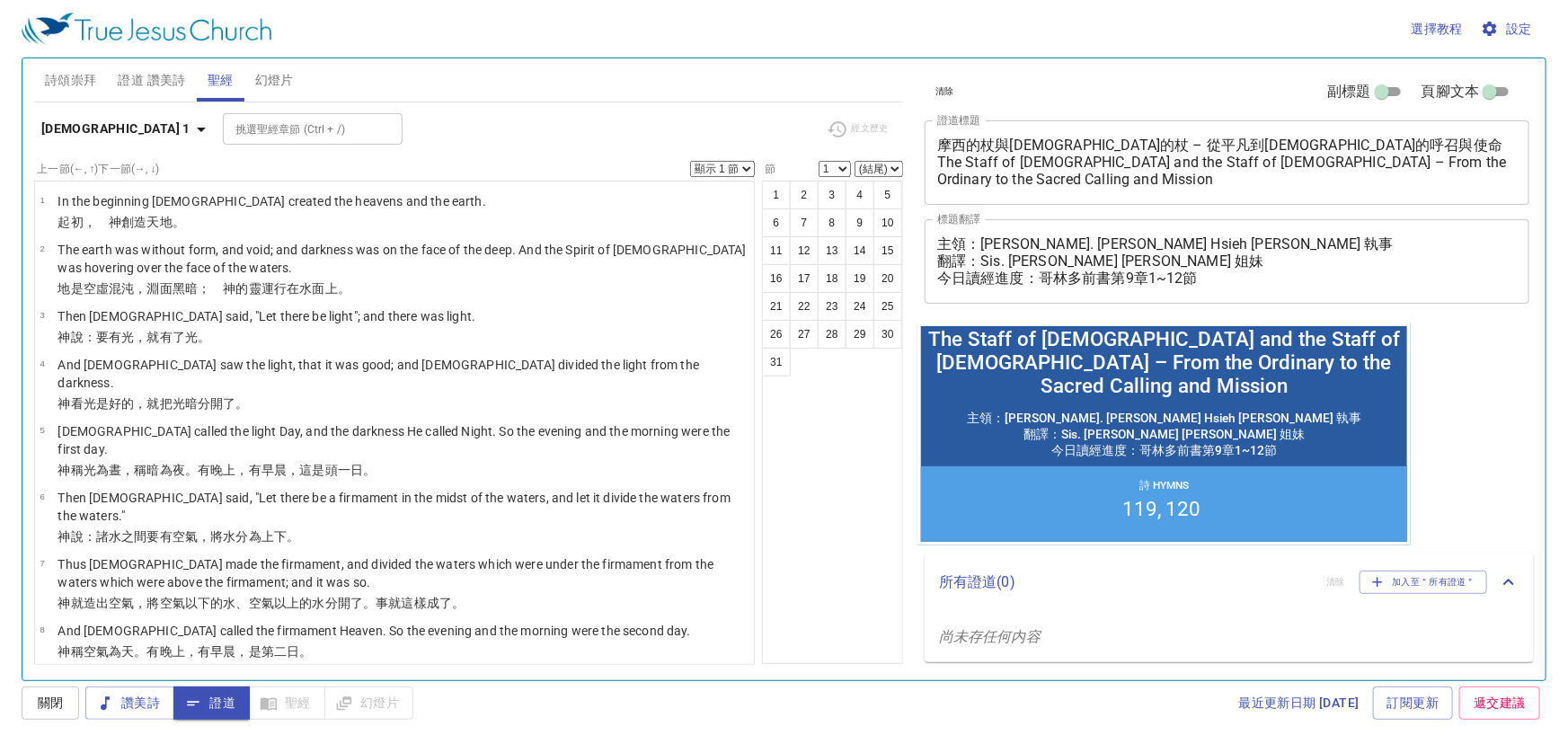
click at [190, 128] on icon "button" at bounding box center [200, 129] width 22 height 22
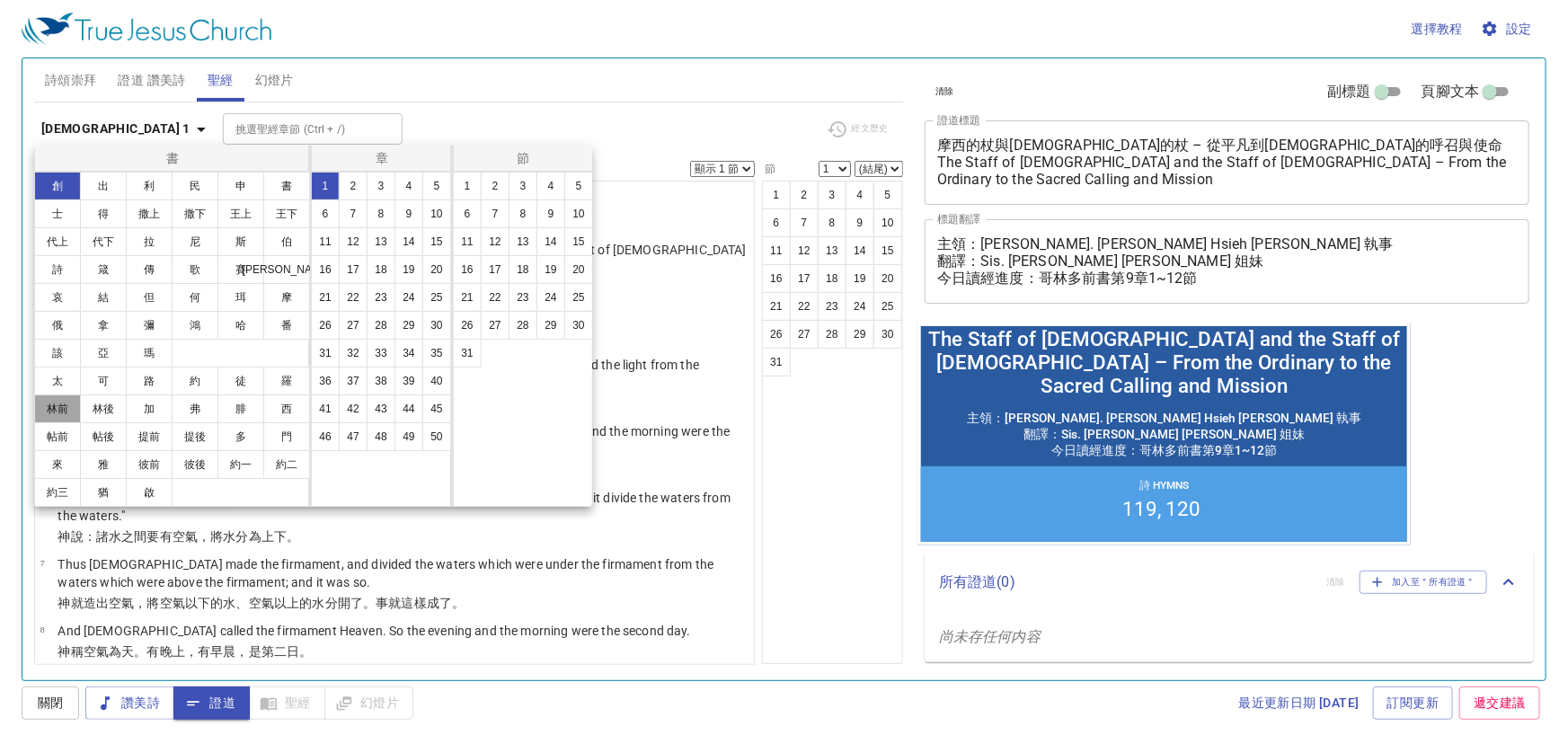
click at [70, 412] on button "林前" at bounding box center [57, 408] width 47 height 29
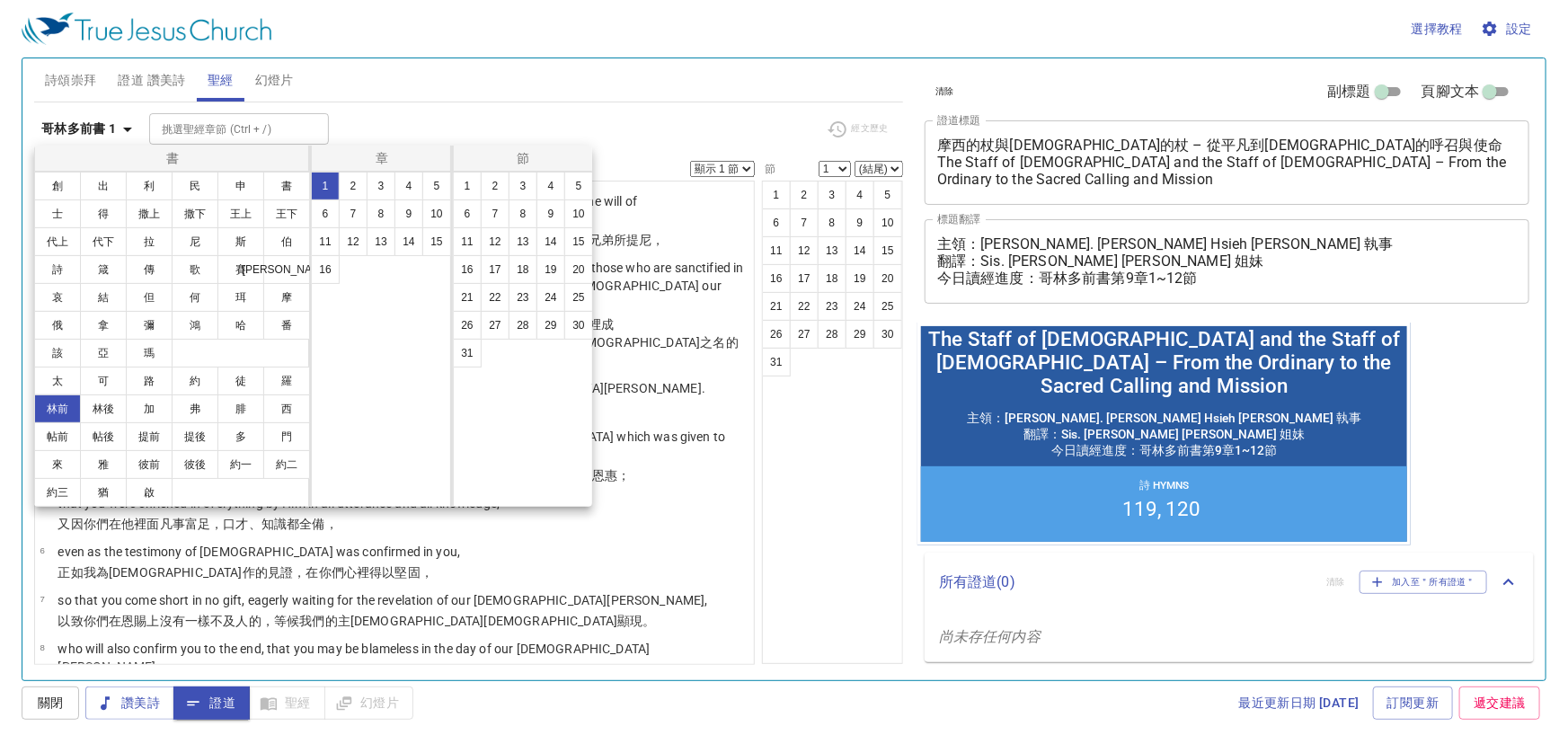
click at [380, 131] on div at bounding box center [784, 372] width 1568 height 744
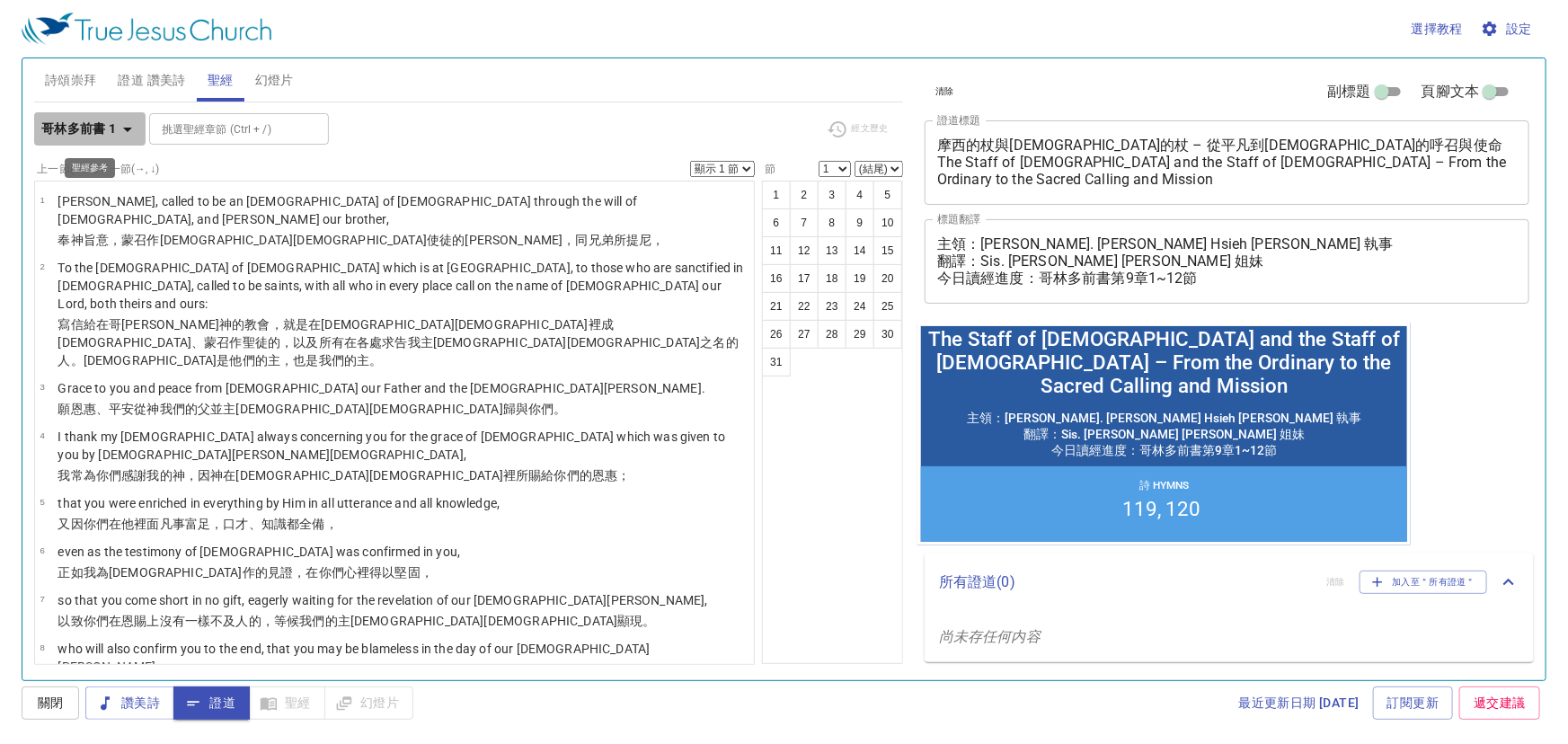
click at [110, 131] on b "哥林多前書 1" at bounding box center [79, 129] width 75 height 23
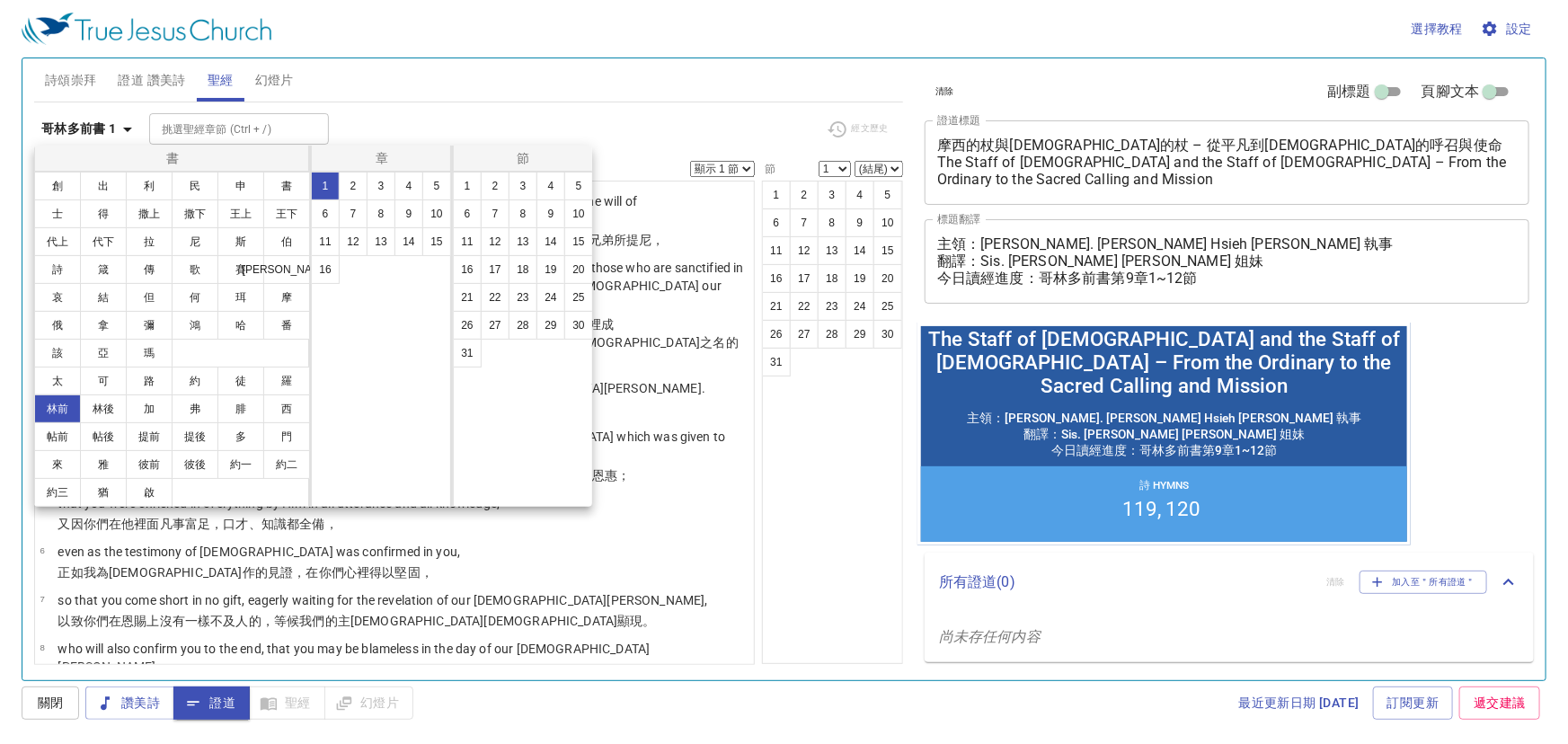
click at [672, 96] on div at bounding box center [784, 372] width 1568 height 744
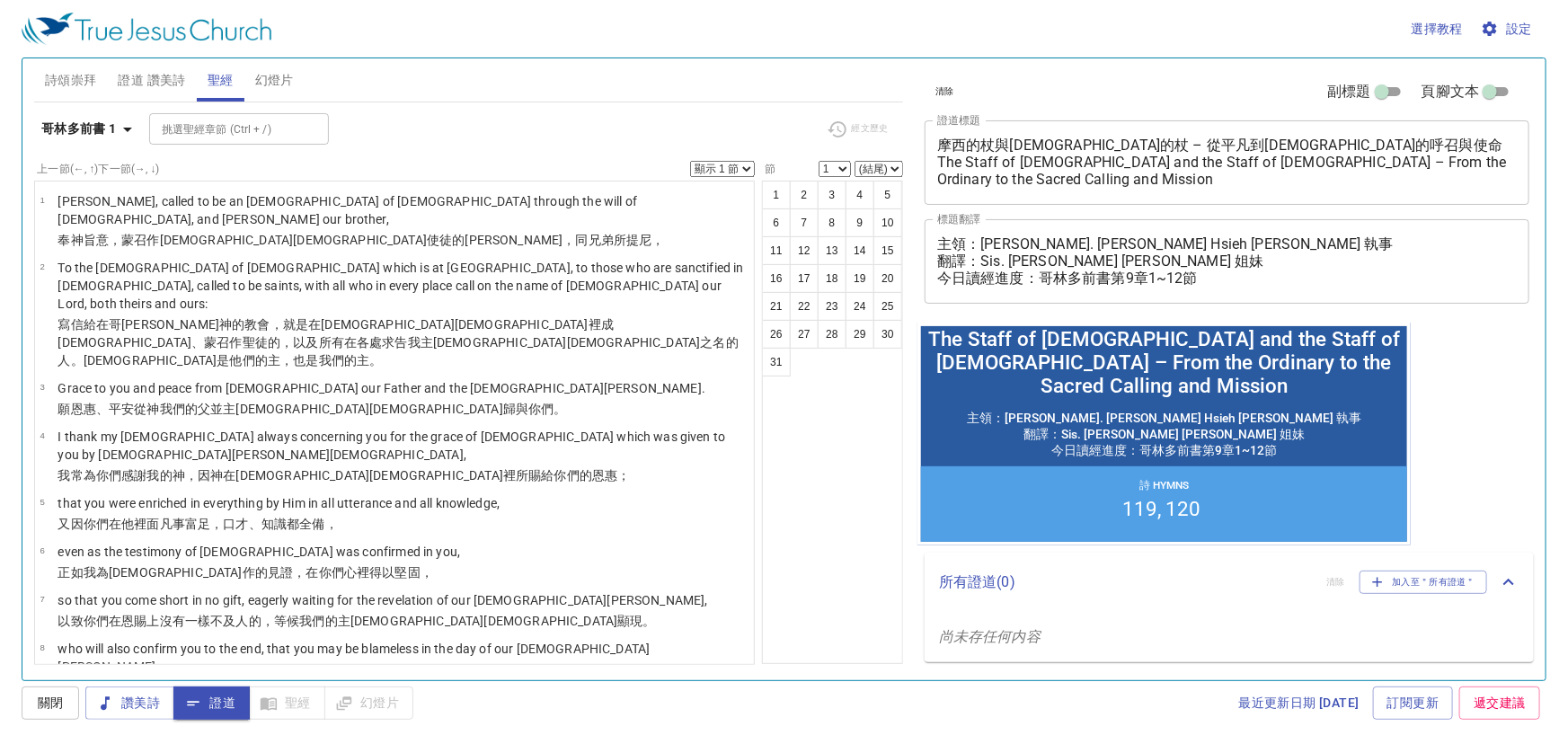
click at [860, 440] on div "1 2 3 4 5 6 7 8 9 10 11 12 13 14 15 16 17 18 19 20 21 22 23 24 25 26 27 28 29 3…" at bounding box center [832, 422] width 141 height 483
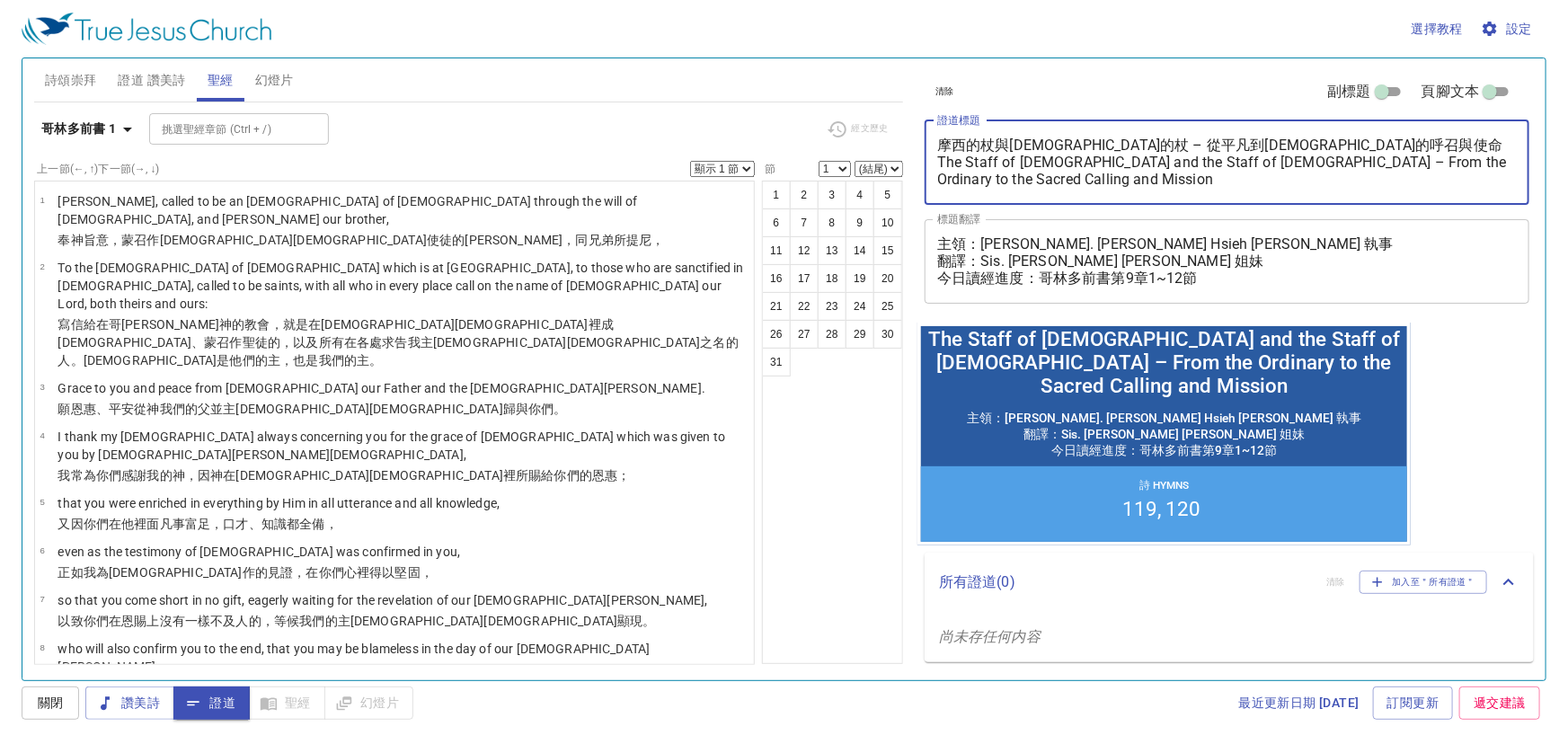
drag, startPoint x: 1058, startPoint y: 150, endPoint x: 1242, endPoint y: 139, distance: 184.3
click at [1242, 139] on textarea "摩西的杖與神的杖 – 從平凡到神聖的呼召與使命 The Staff of Moses and the Staff of God – From the Ordi…" at bounding box center [1227, 162] width 579 height 51
drag, startPoint x: 1196, startPoint y: 162, endPoint x: 1231, endPoint y: 180, distance: 39.4
click at [1231, 180] on textarea "摩西的杖與神的杖 The Staff of Moses and the Staff of God – From the Ordinary to the Sac…" at bounding box center [1227, 162] width 579 height 51
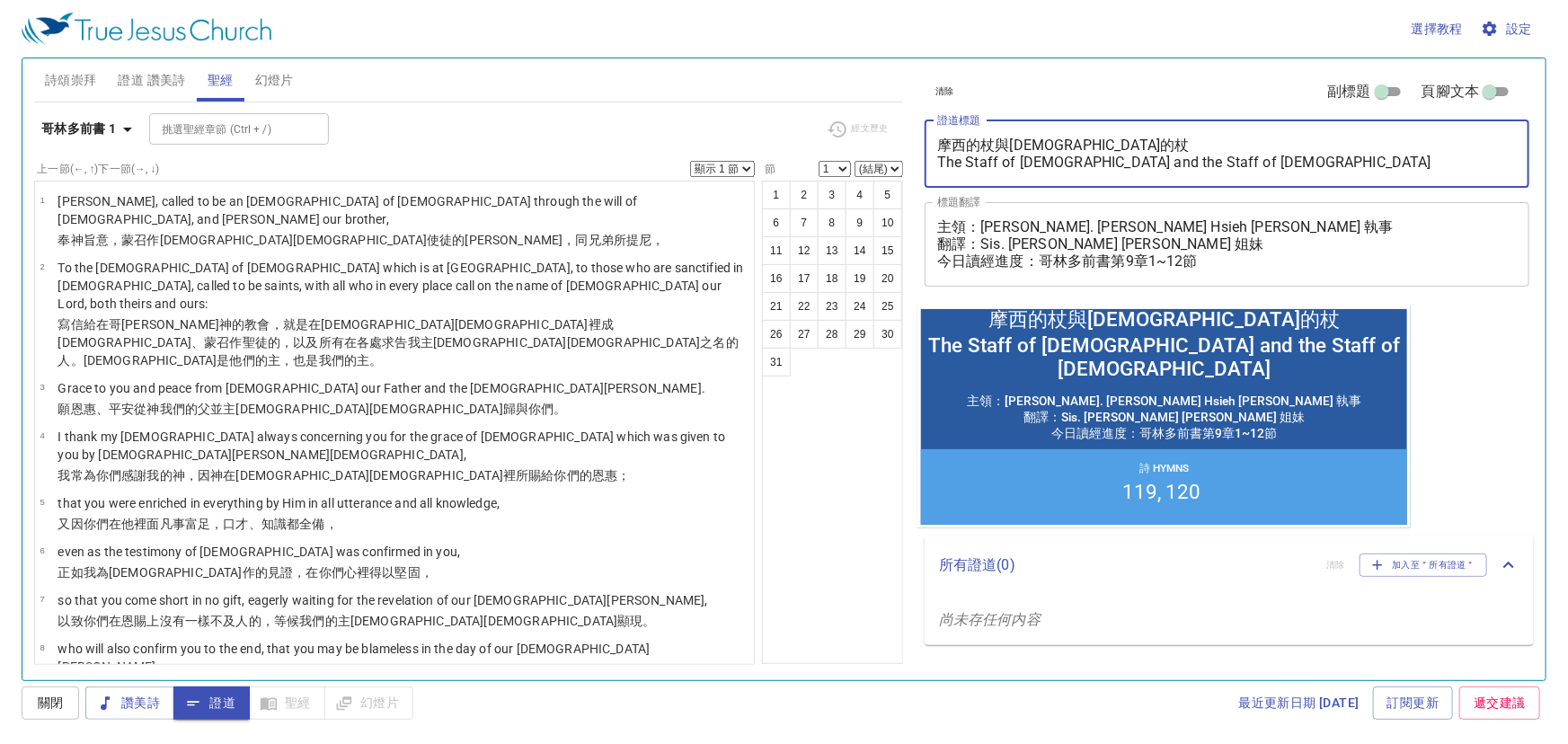
type textarea "摩西的杖與[DEMOGRAPHIC_DATA]的杖 The Staff of [PERSON_NAME] and the Staff of [DEMOGRAP…"
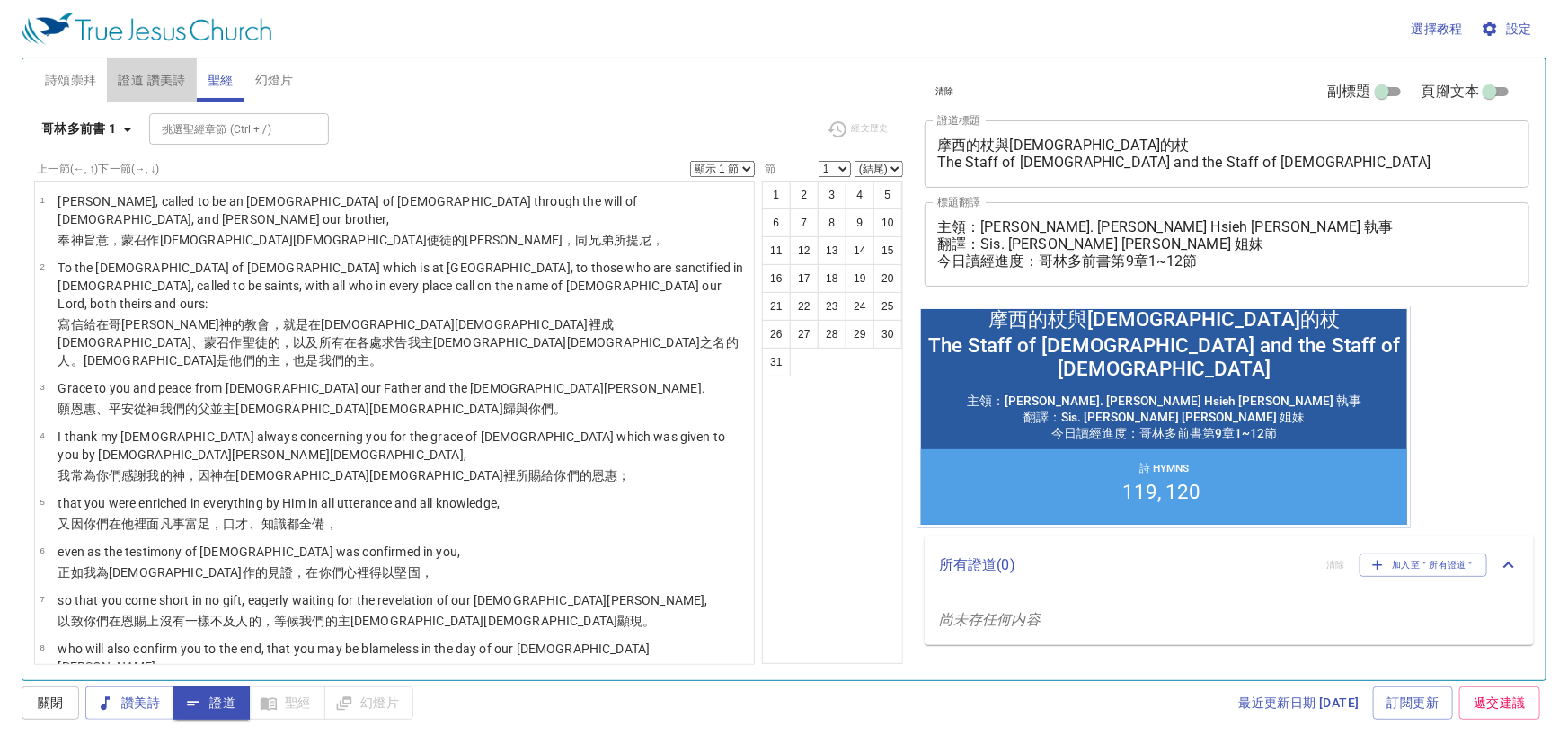
click at [144, 73] on span "證道 讚美詩" at bounding box center [151, 81] width 68 height 23
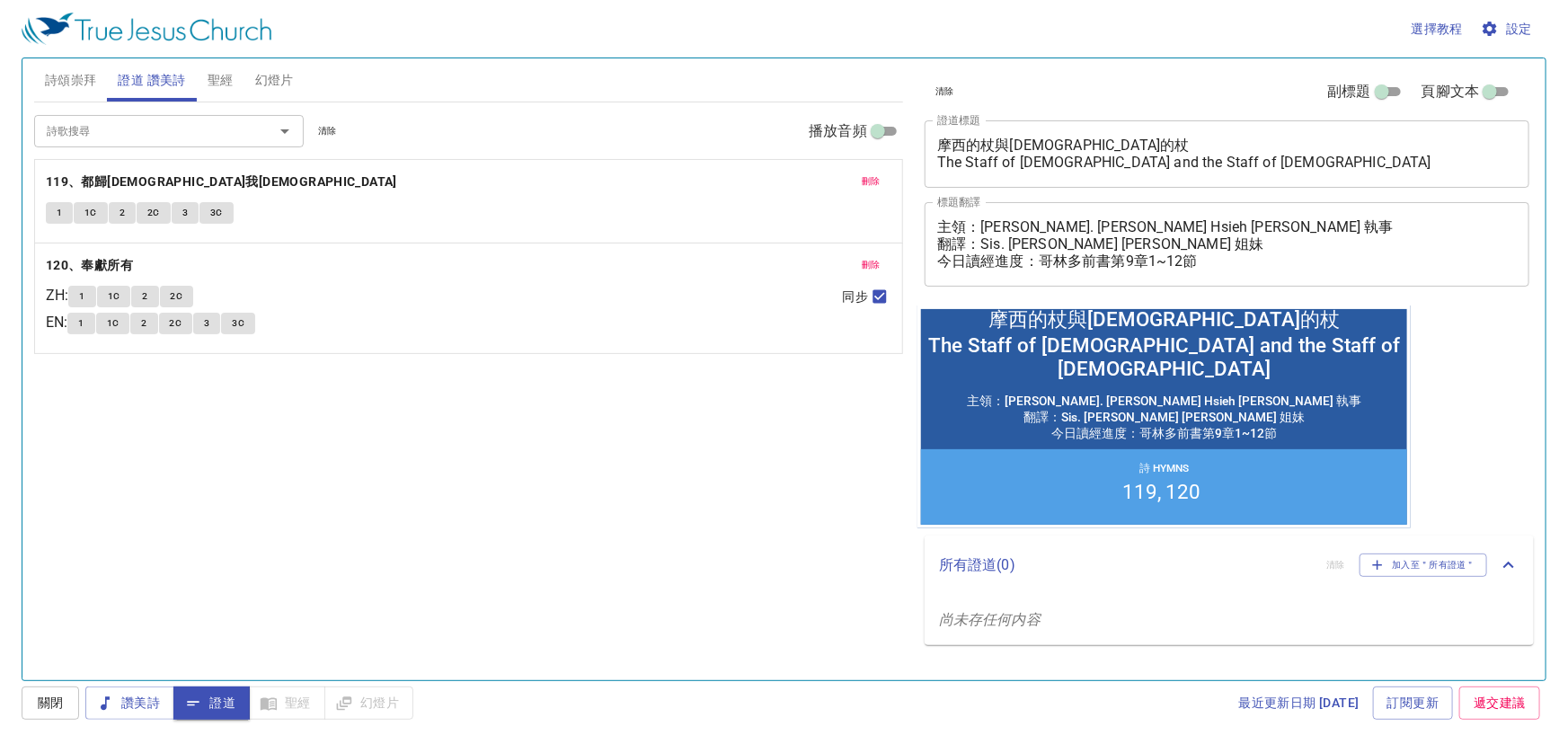
click at [88, 75] on span "詩頌崇拜" at bounding box center [71, 81] width 52 height 23
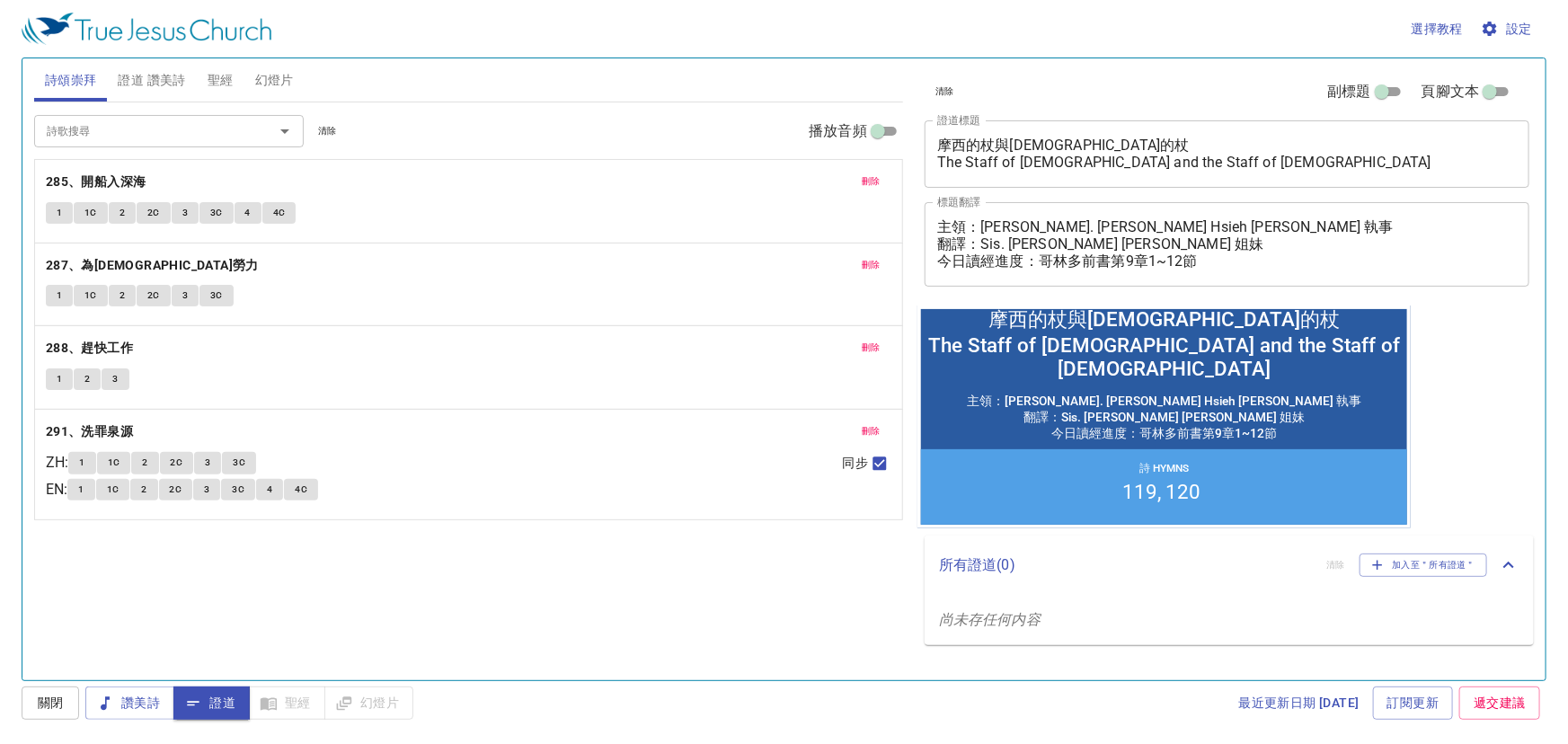
click at [149, 83] on span "證道 讚美詩" at bounding box center [151, 81] width 68 height 23
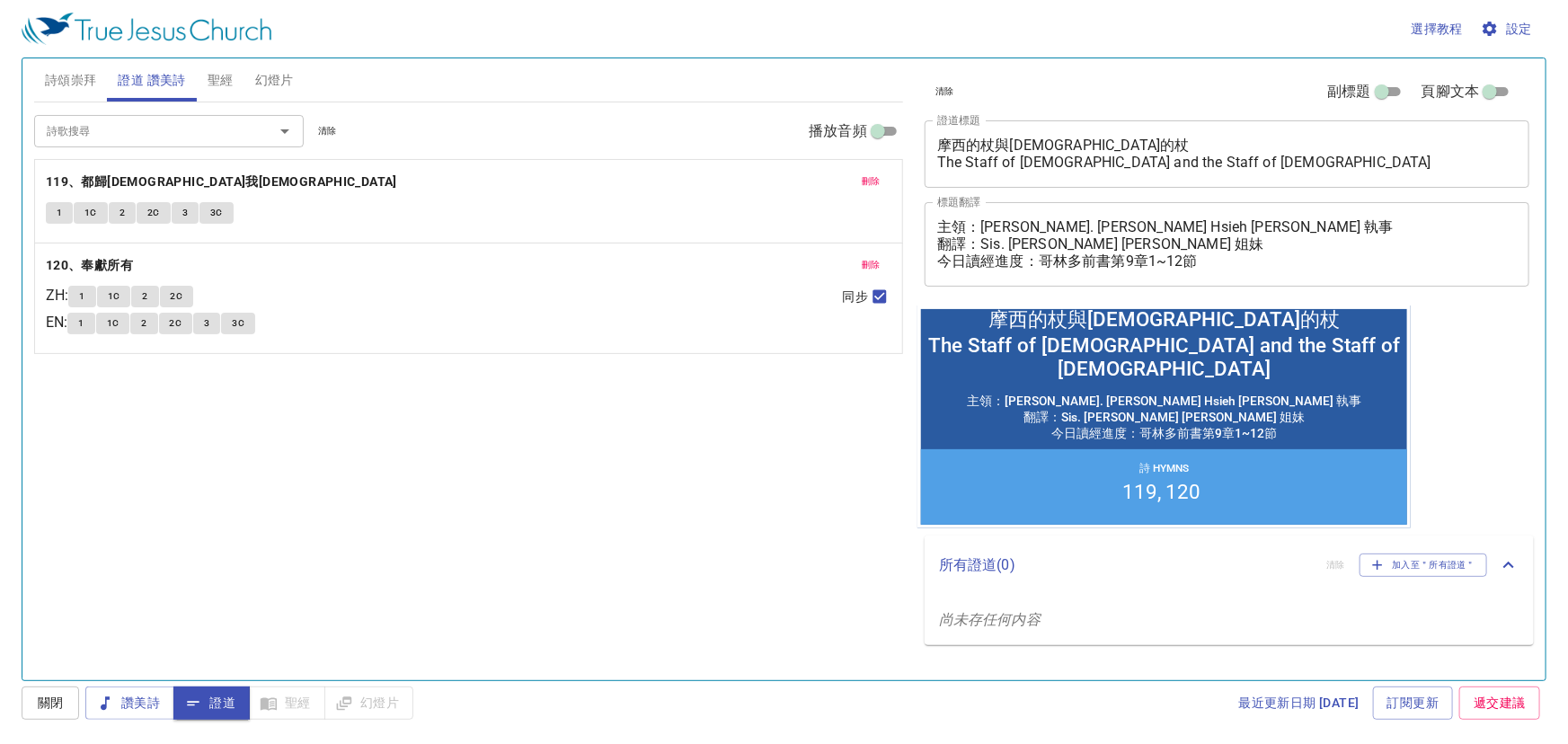
click at [225, 81] on span "聖經" at bounding box center [221, 81] width 26 height 23
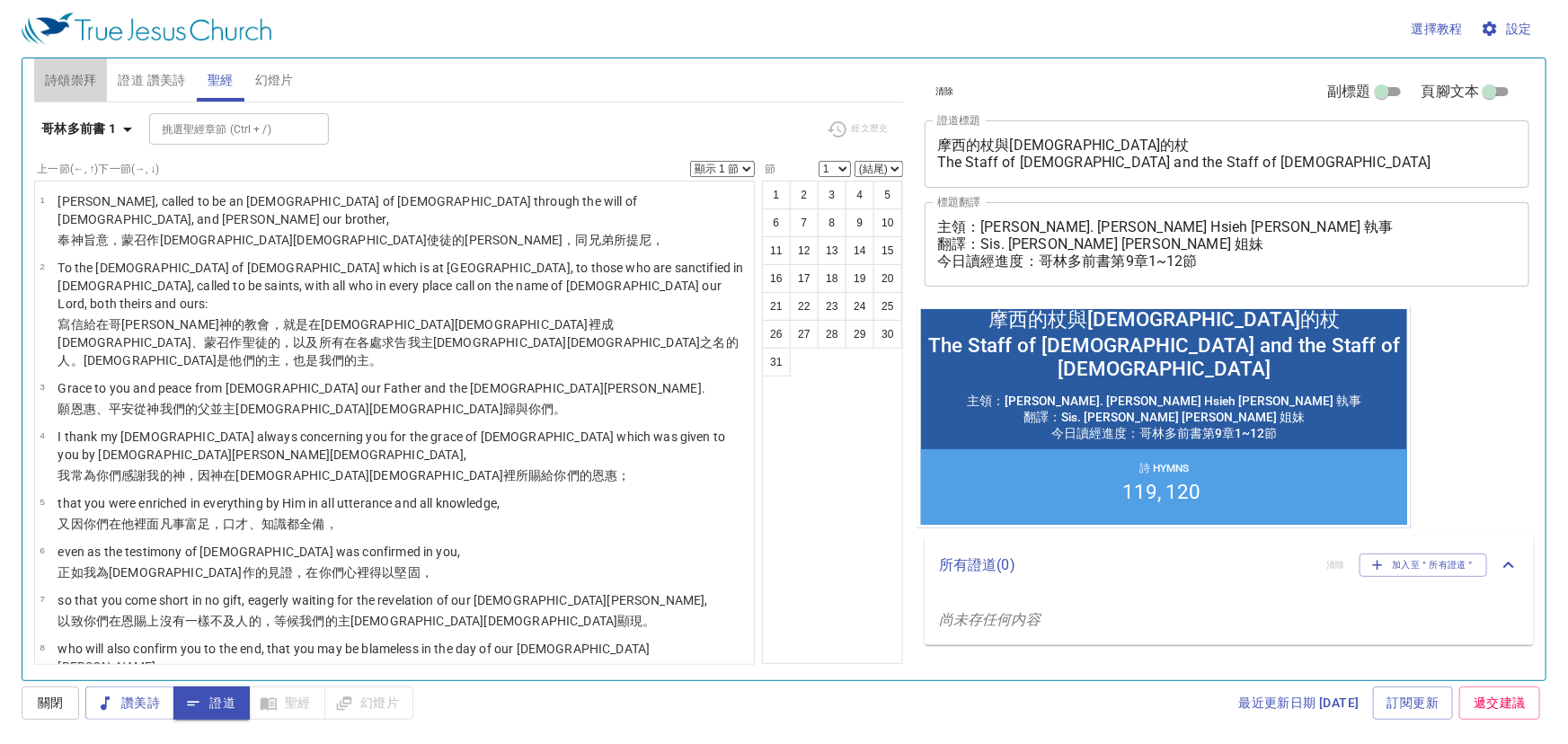
click at [65, 81] on span "詩頌崇拜" at bounding box center [71, 81] width 52 height 23
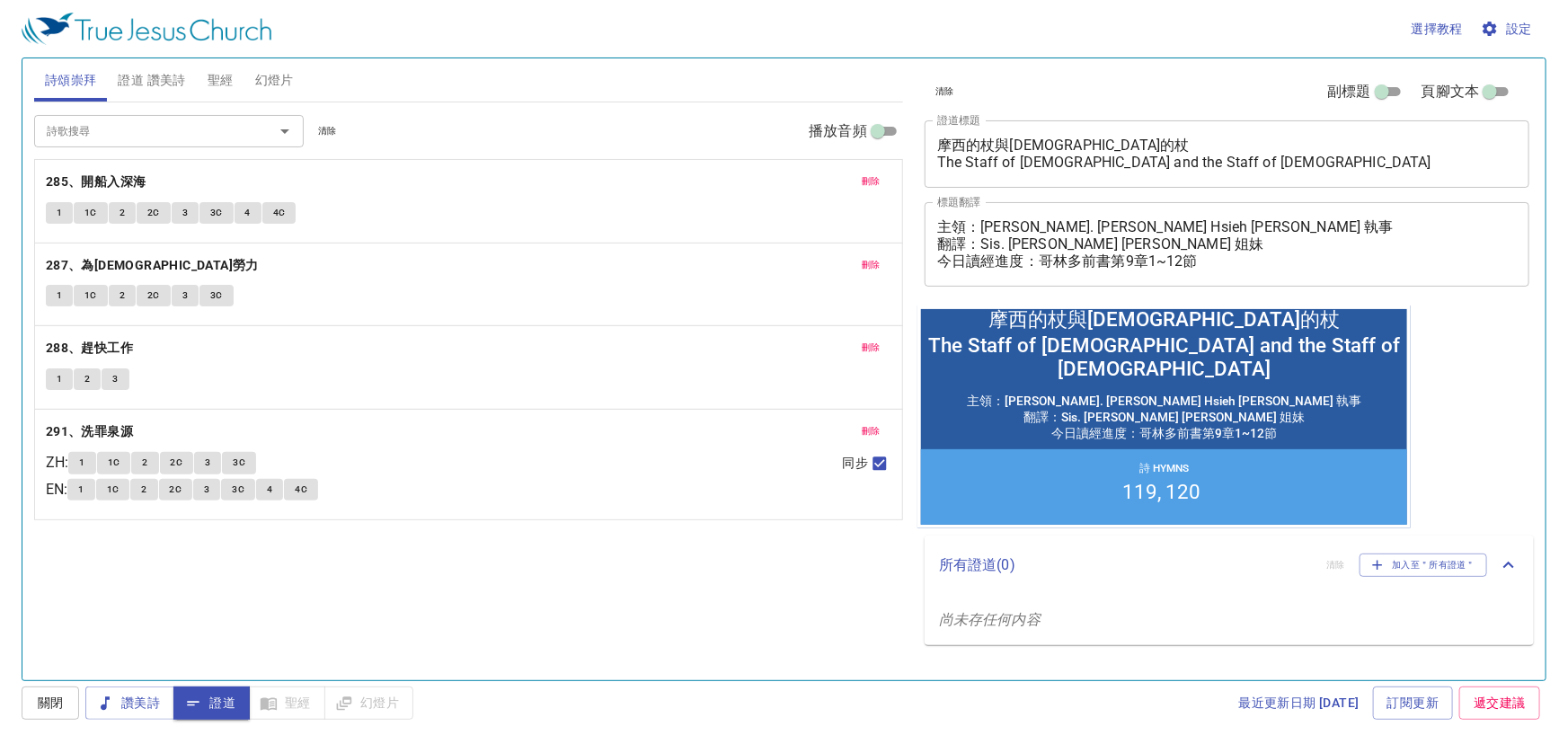
click at [64, 211] on button "1" at bounding box center [59, 213] width 27 height 22
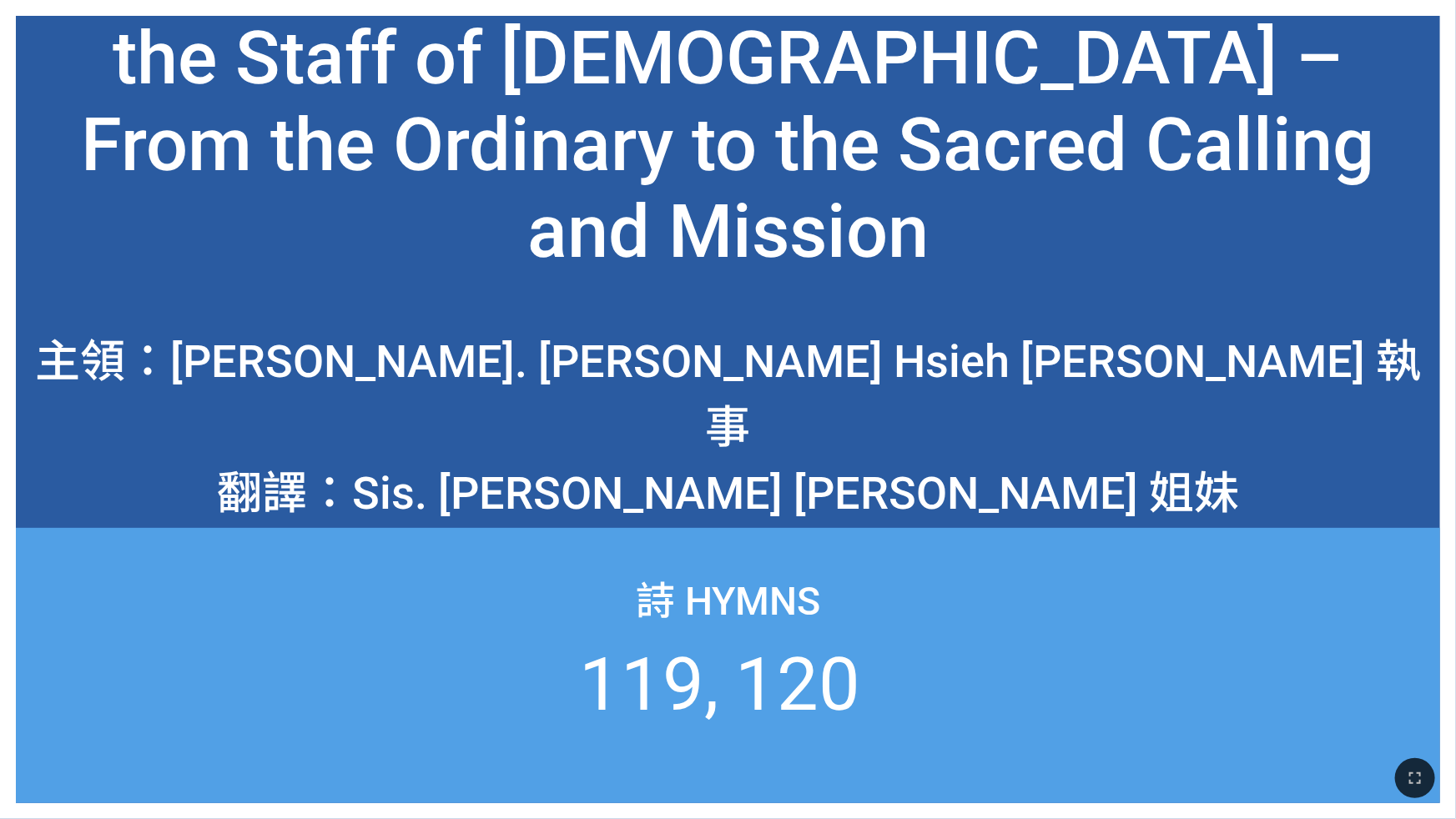
click at [1060, 568] on div "詩 Hymns 119 120" at bounding box center [728, 665] width 1424 height 275
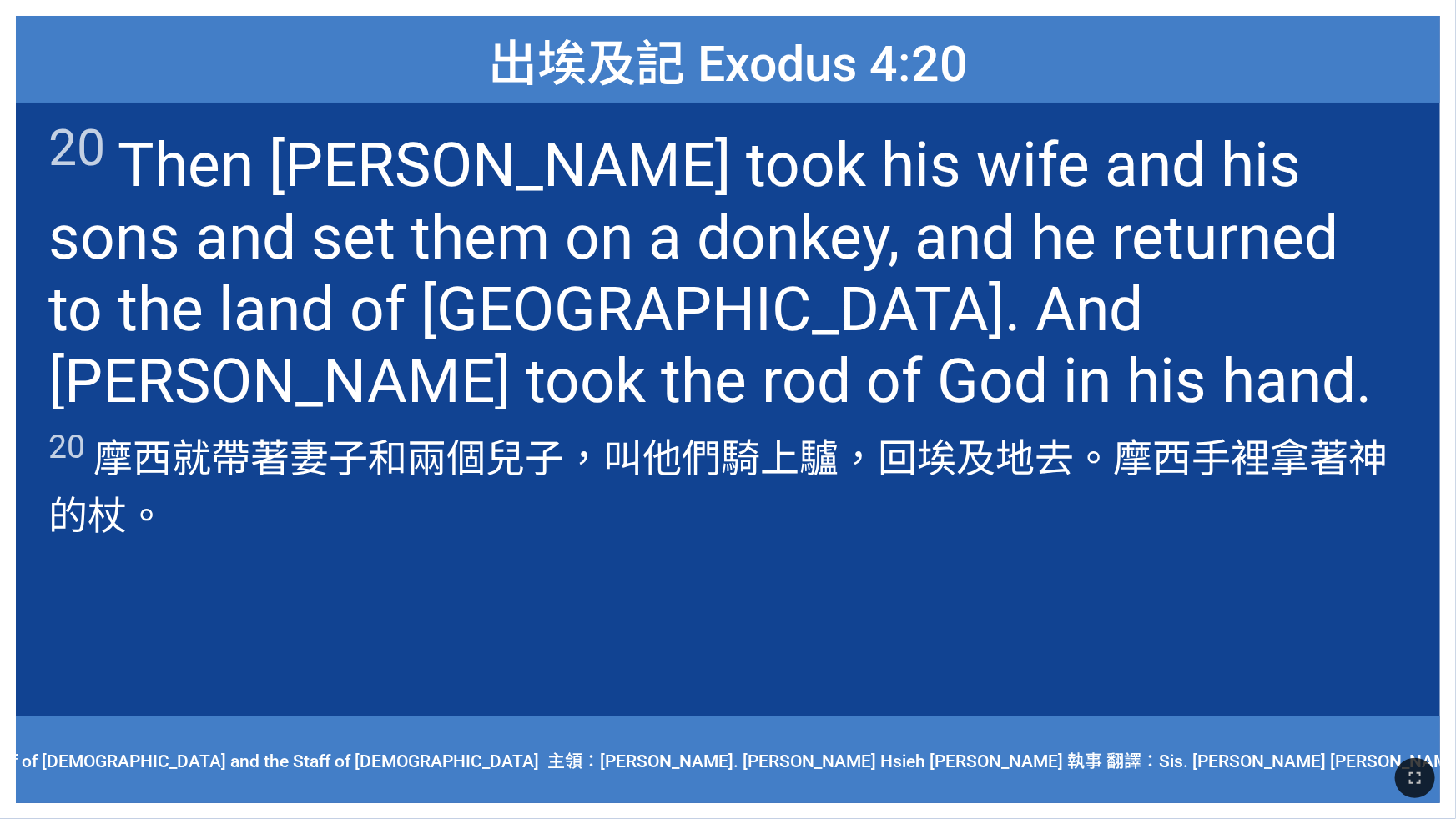
click at [1008, 500] on span "20 摩西 就帶著 妻子 和兩個兒子 ，叫他們騎 上驢 ，回 埃及 地 去。摩西 手 裡拿著 　神 的杖 。" at bounding box center [727, 484] width 1358 height 115
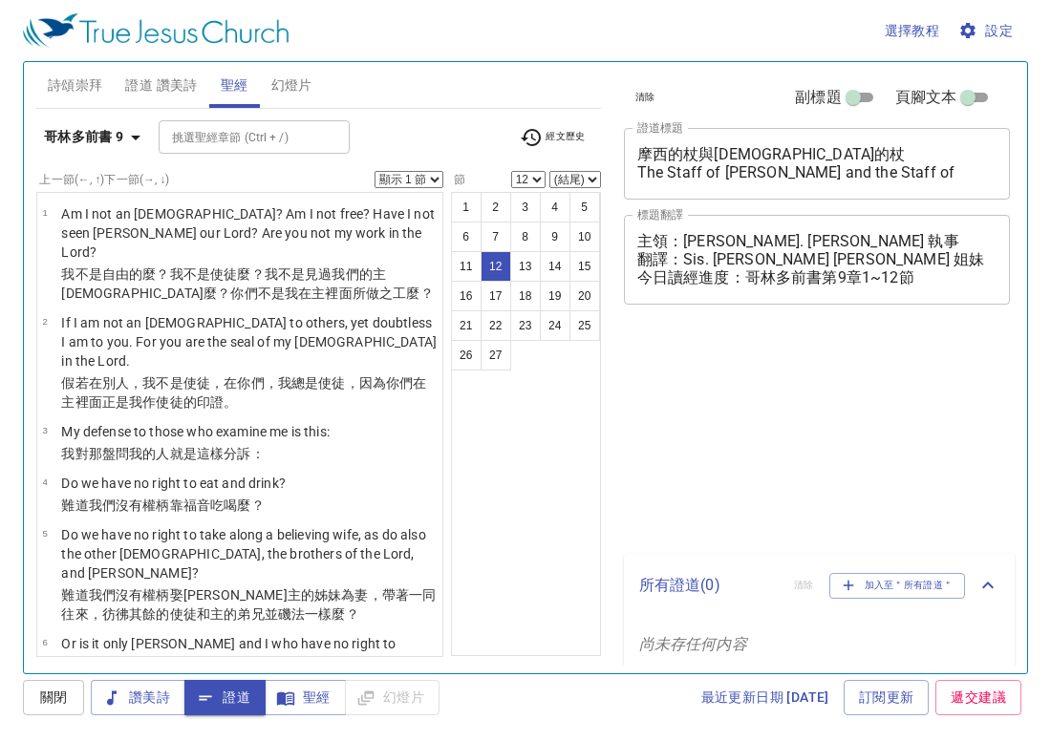
select select "12"
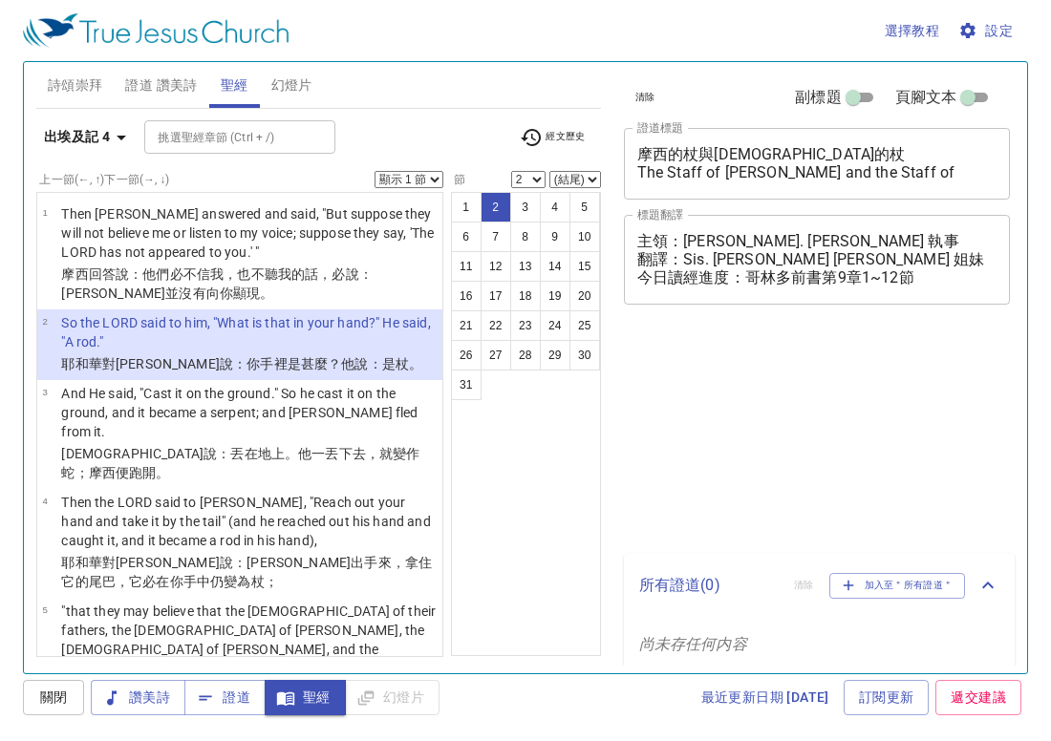
select select "2"
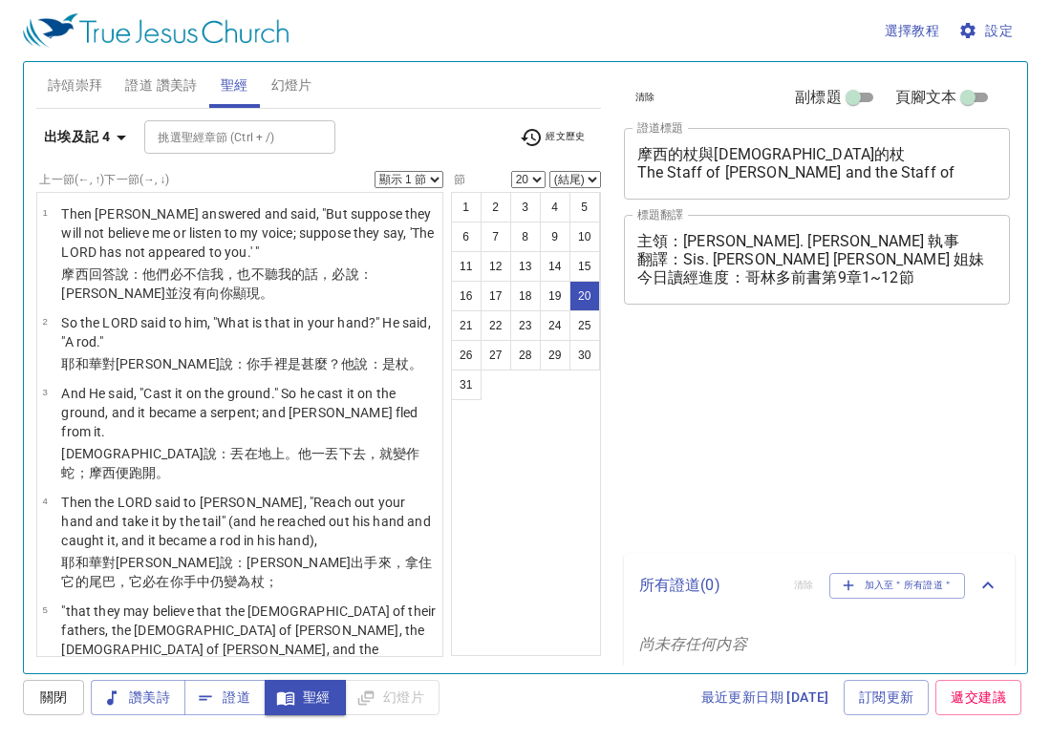
select select "20"
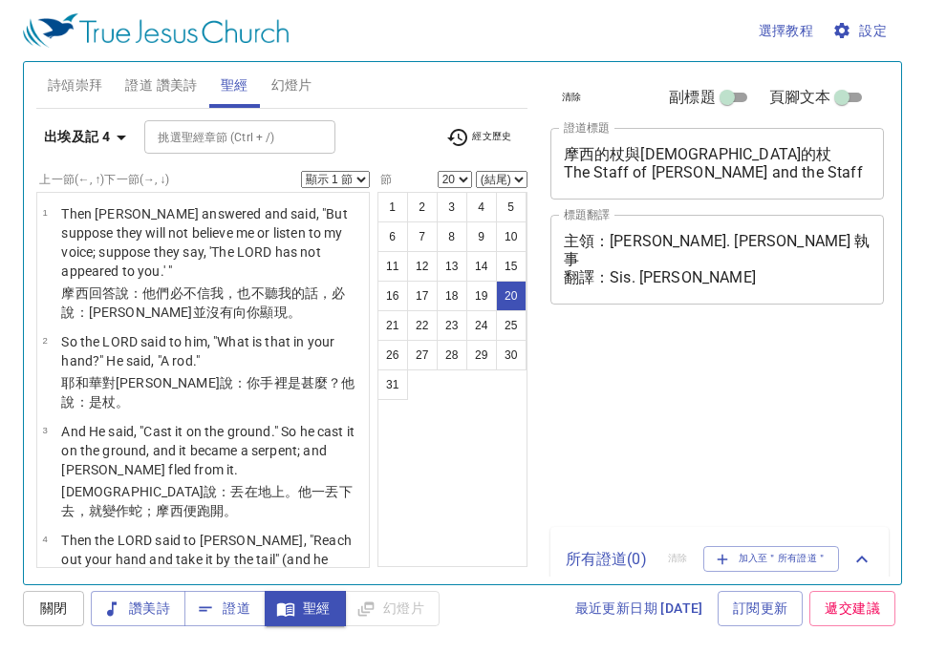
select select "20"
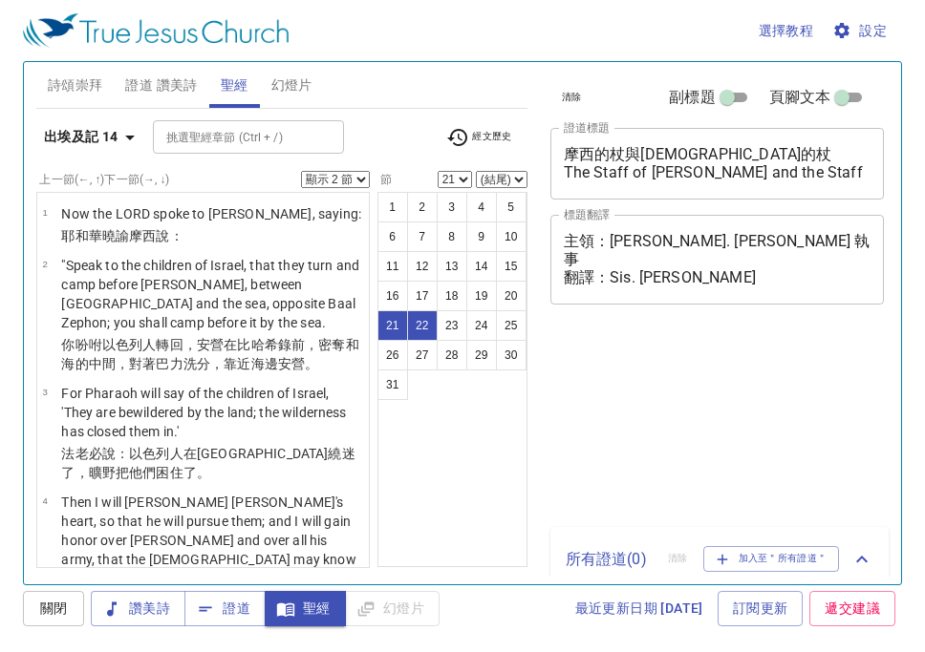
select select "2"
select select "21"
select select "2"
select select "16"
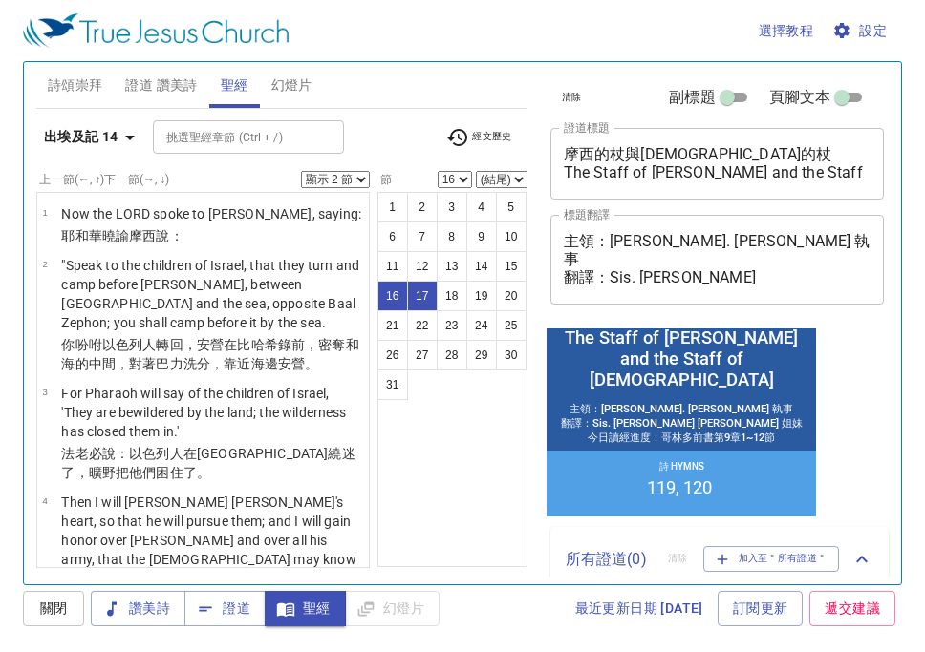
scroll to position [1766, 0]
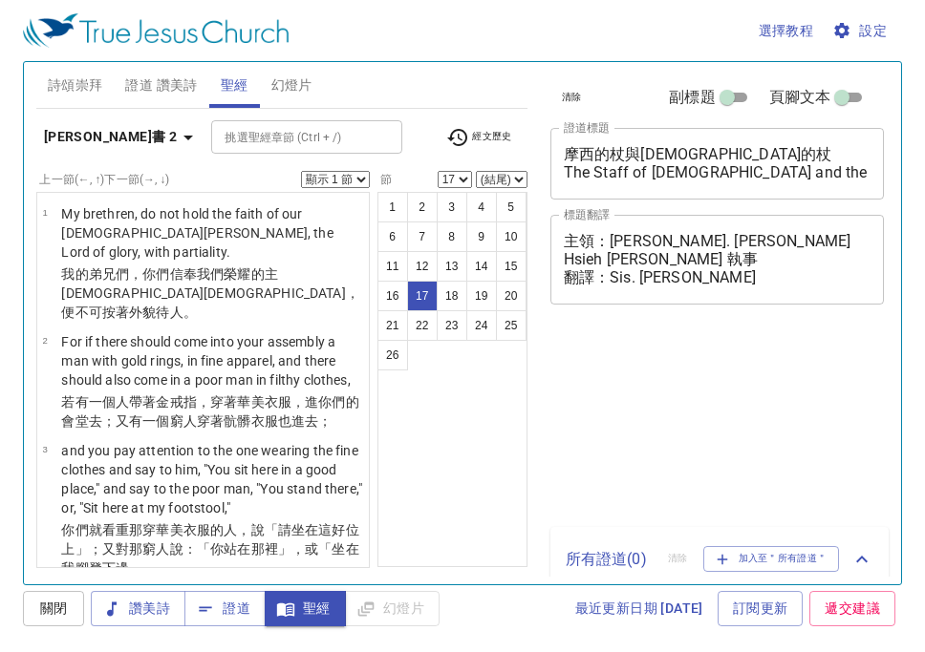
select select "17"
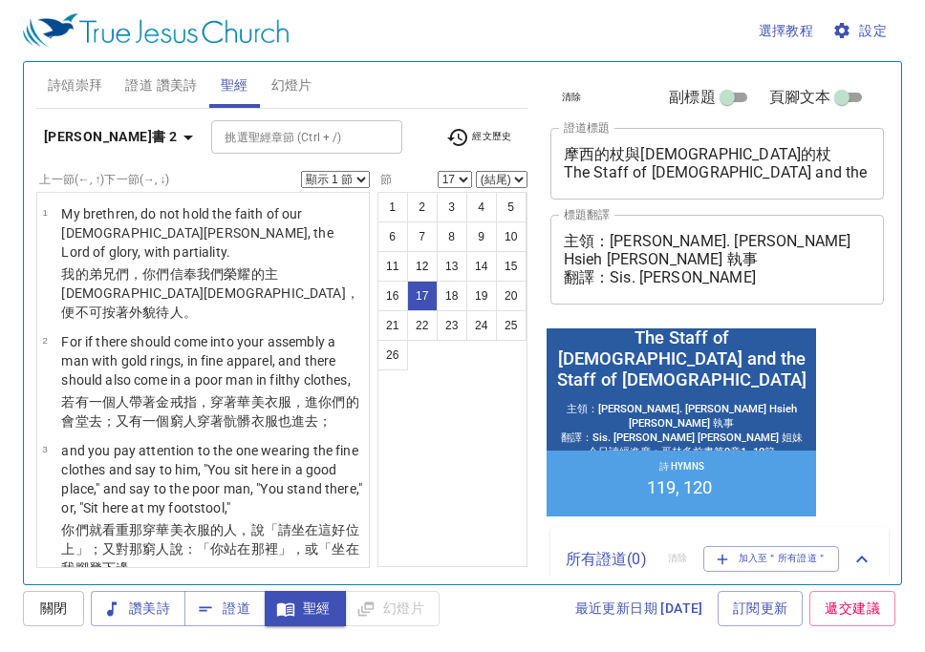
scroll to position [1694, 0]
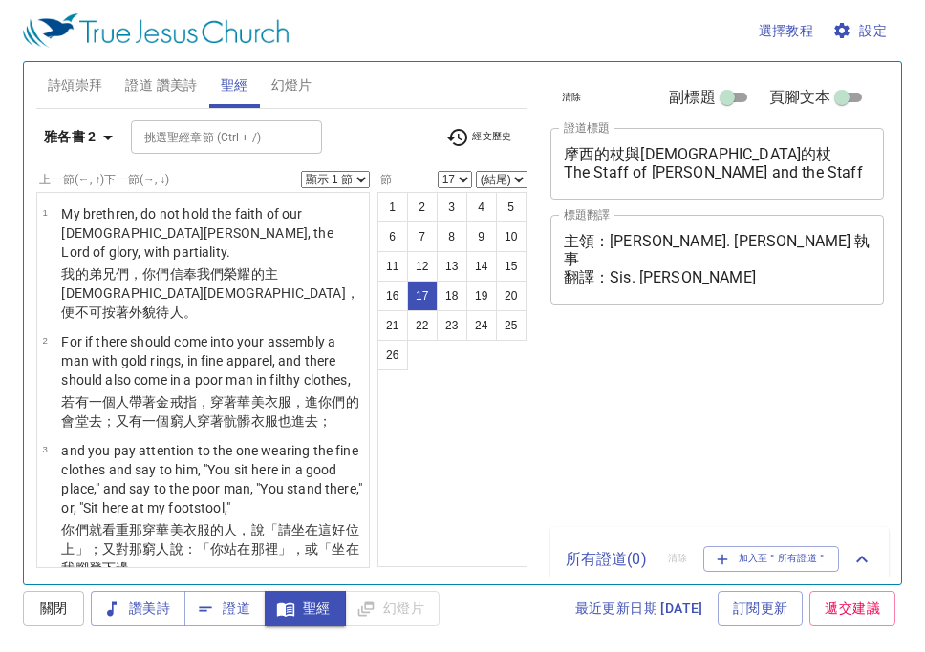
select select "17"
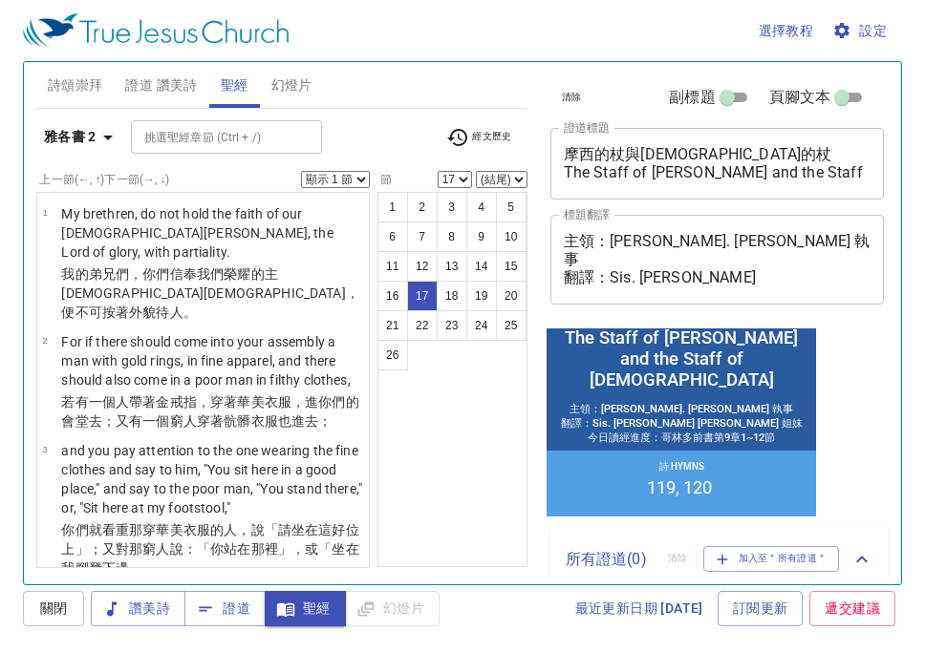
scroll to position [1694, 0]
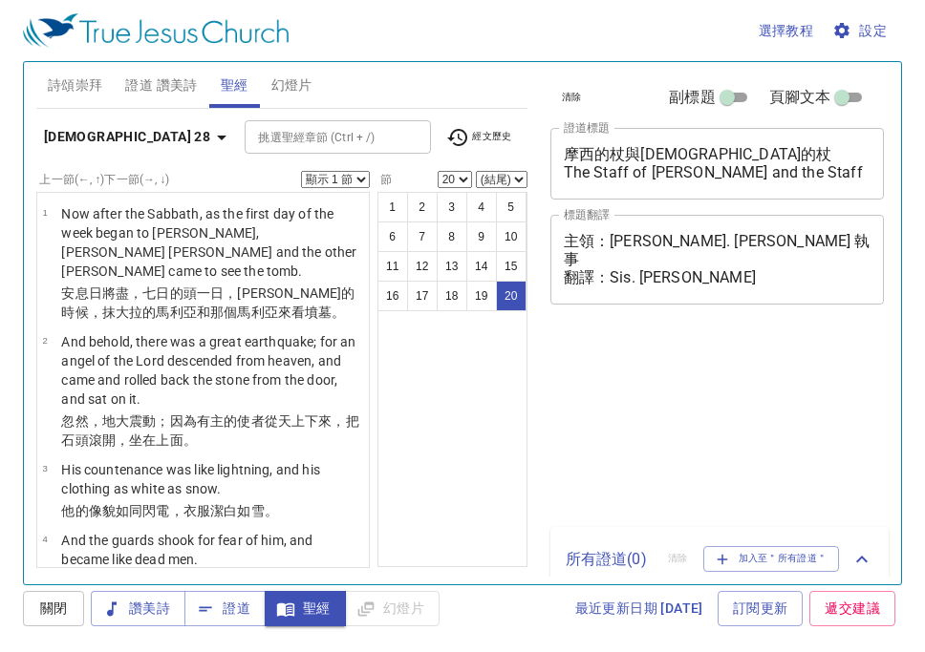
select select "20"
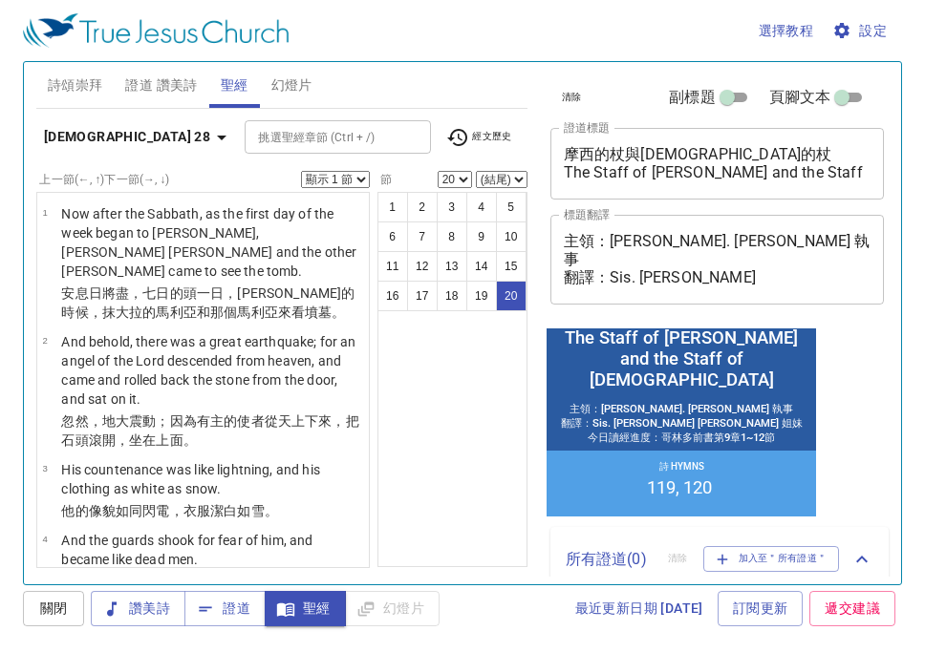
scroll to position [1742, 0]
